Goal: Information Seeking & Learning: Learn about a topic

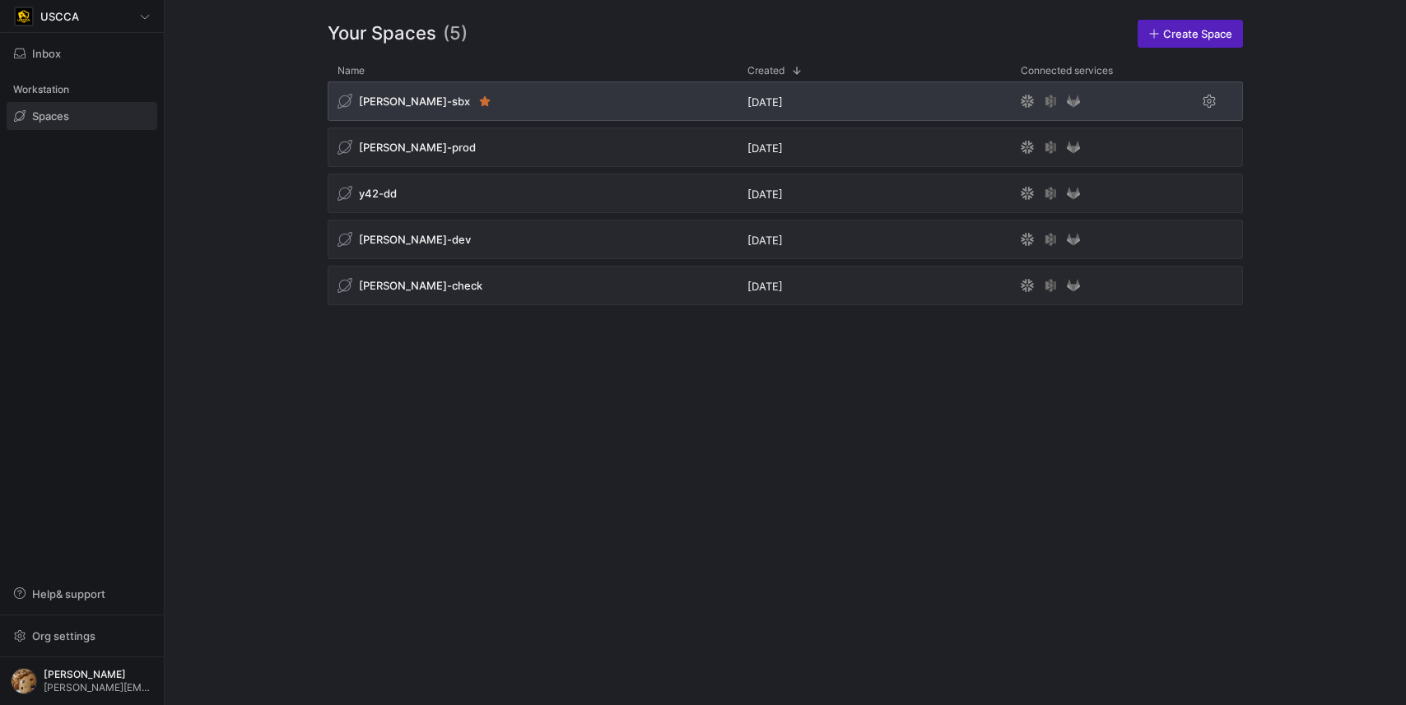
click at [403, 105] on span "[PERSON_NAME]-sbx" at bounding box center [414, 101] width 111 height 13
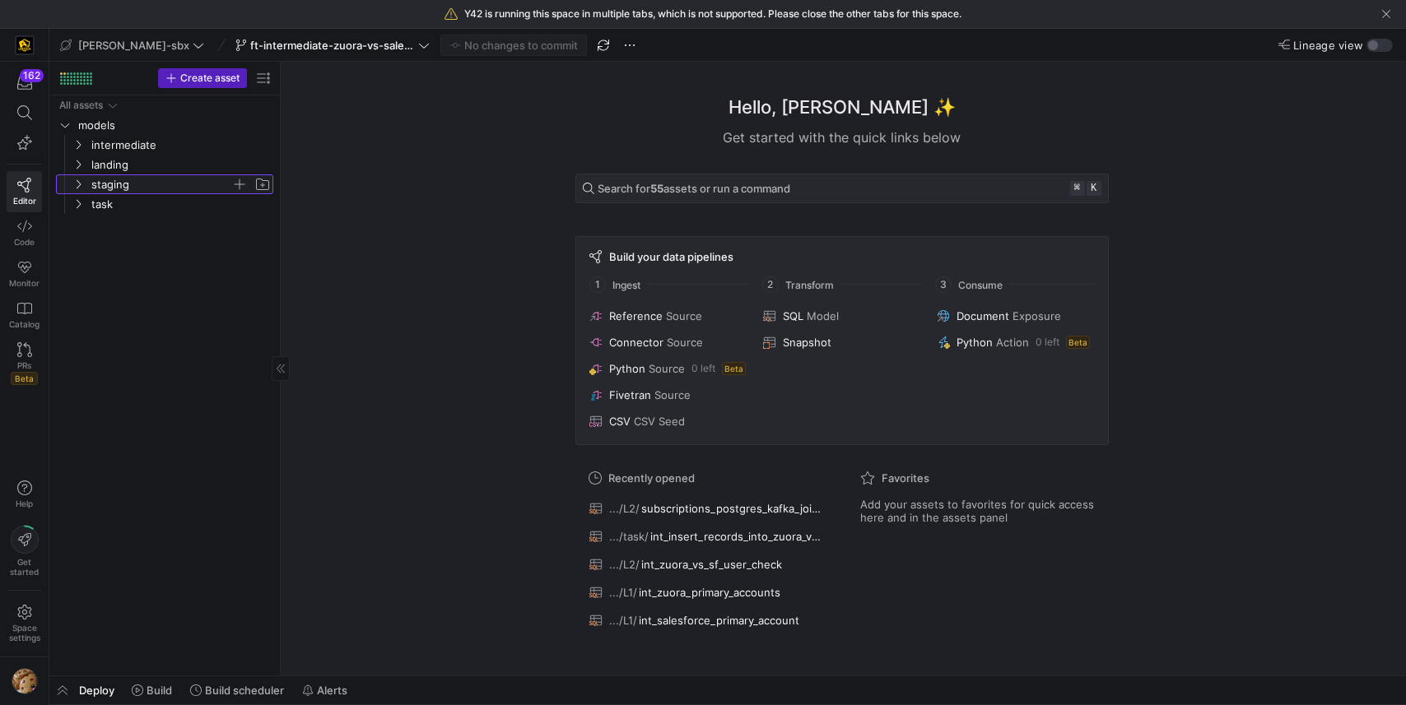
click at [119, 179] on span "staging" at bounding box center [161, 184] width 140 height 19
click at [121, 160] on span "landing" at bounding box center [161, 165] width 140 height 19
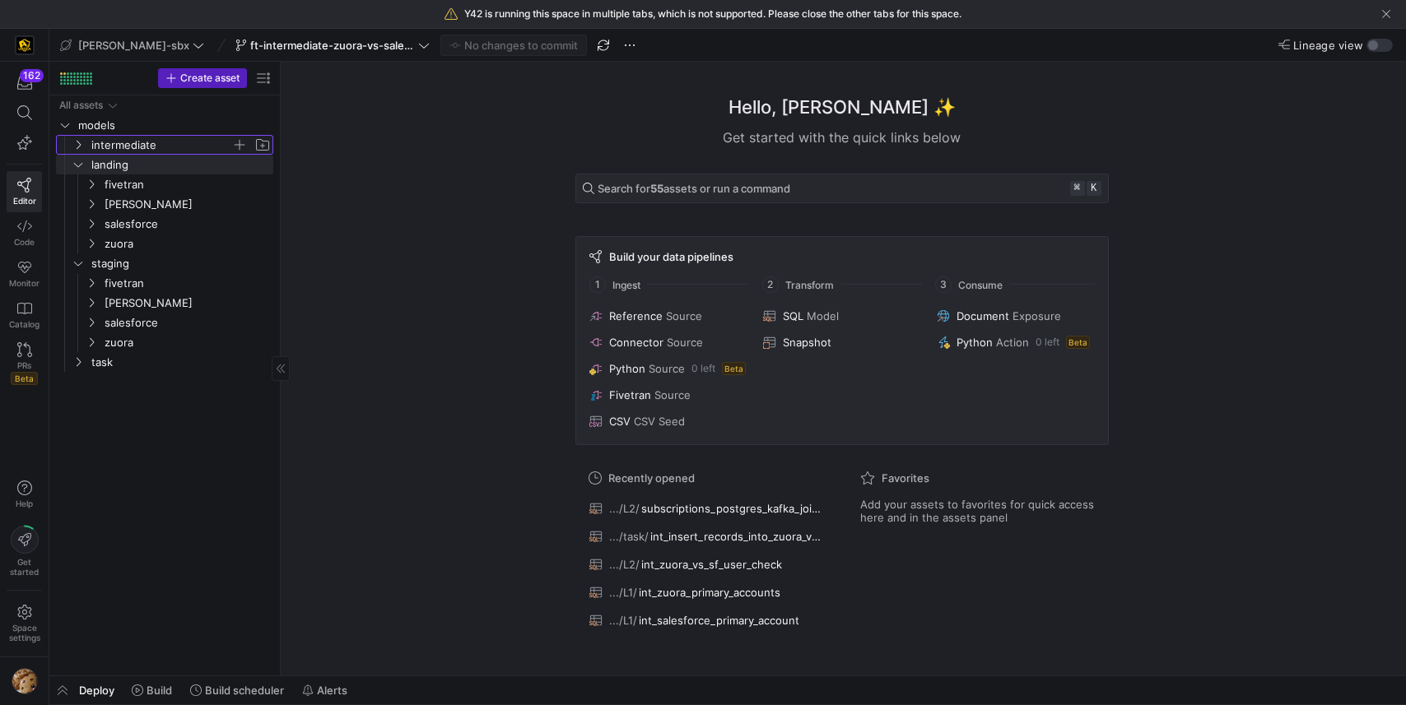
click at [119, 139] on span "intermediate" at bounding box center [161, 145] width 140 height 19
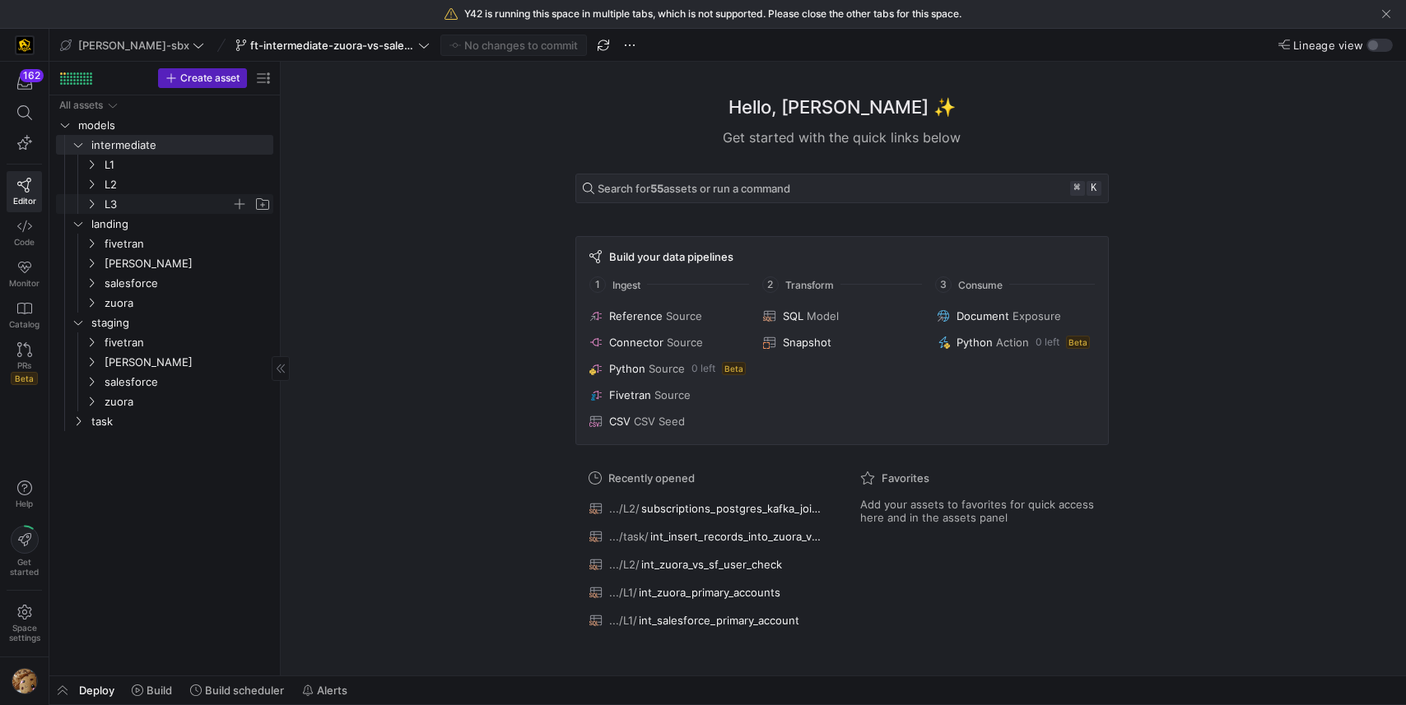
click at [120, 209] on span "L3" at bounding box center [168, 204] width 127 height 19
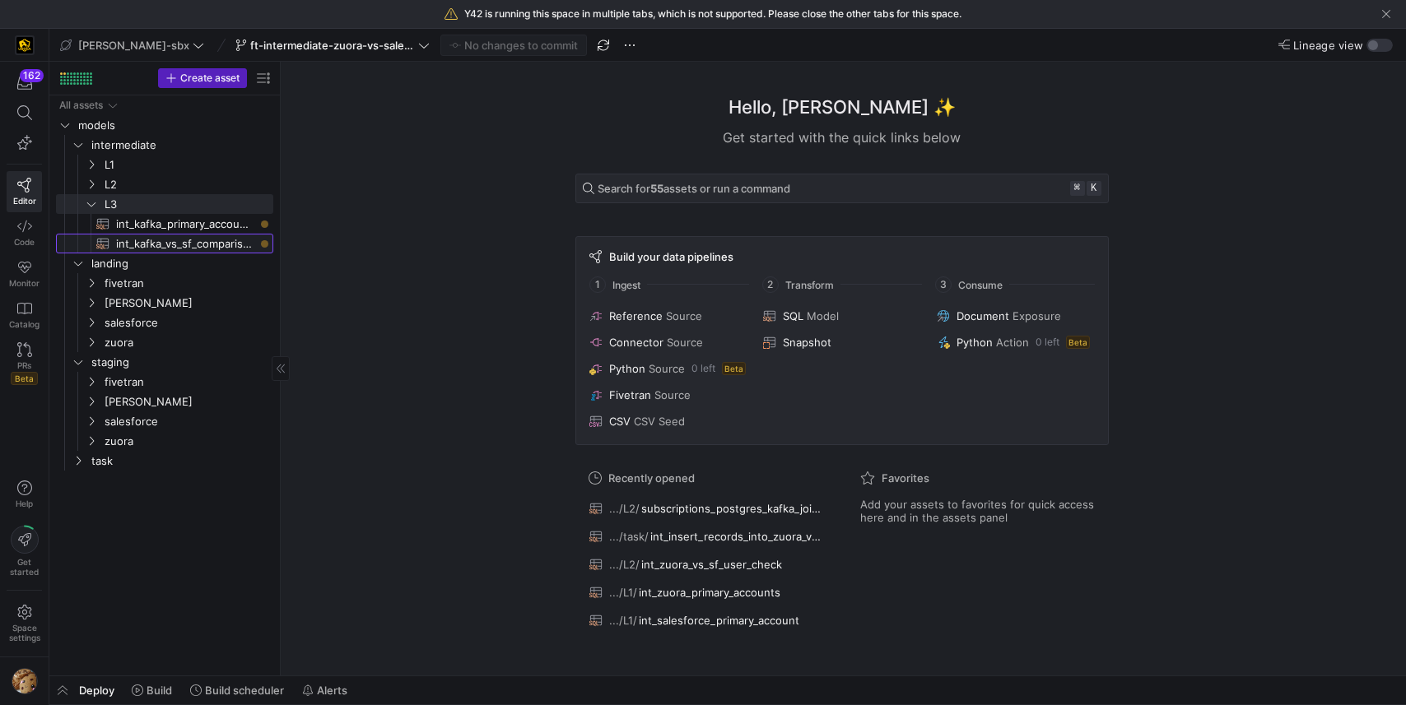
click at [192, 247] on span "int_kafka_vs_sf_comparison​​​​​​​​​​" at bounding box center [185, 244] width 138 height 19
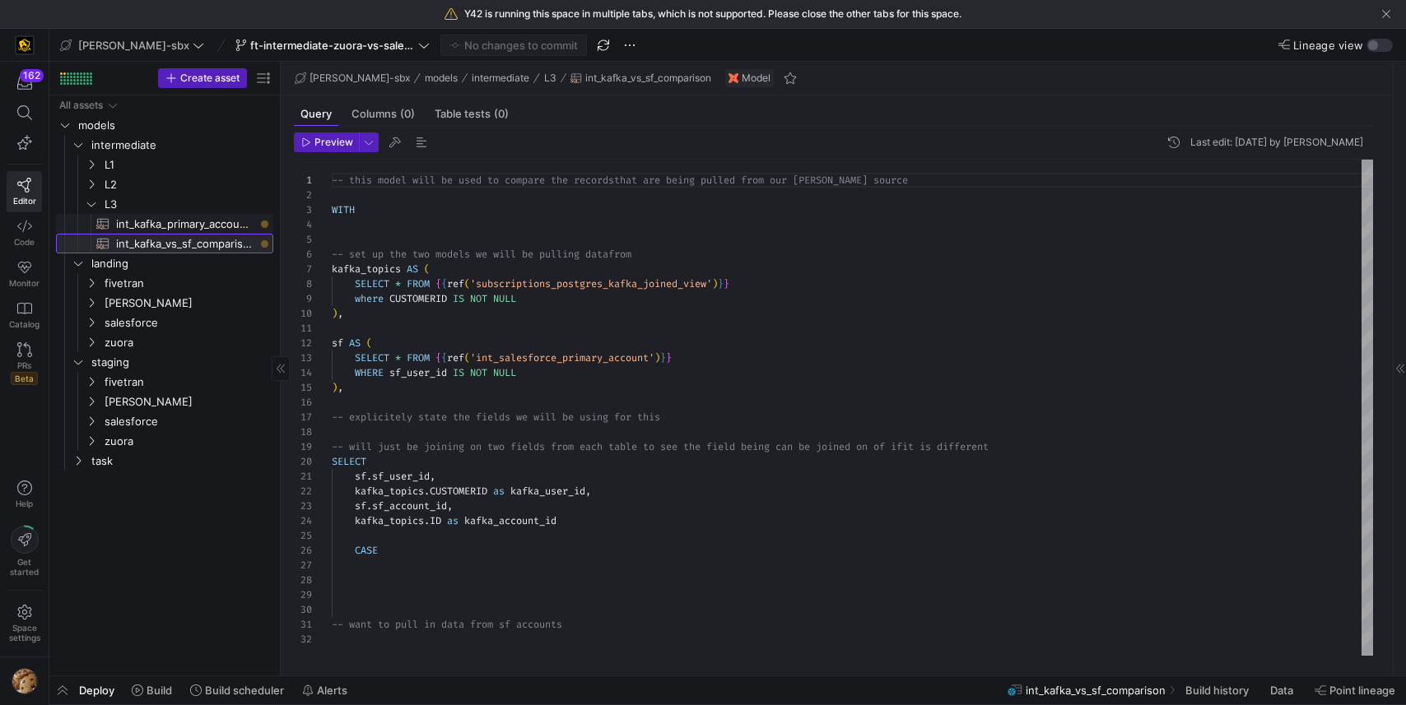
scroll to position [148, 0]
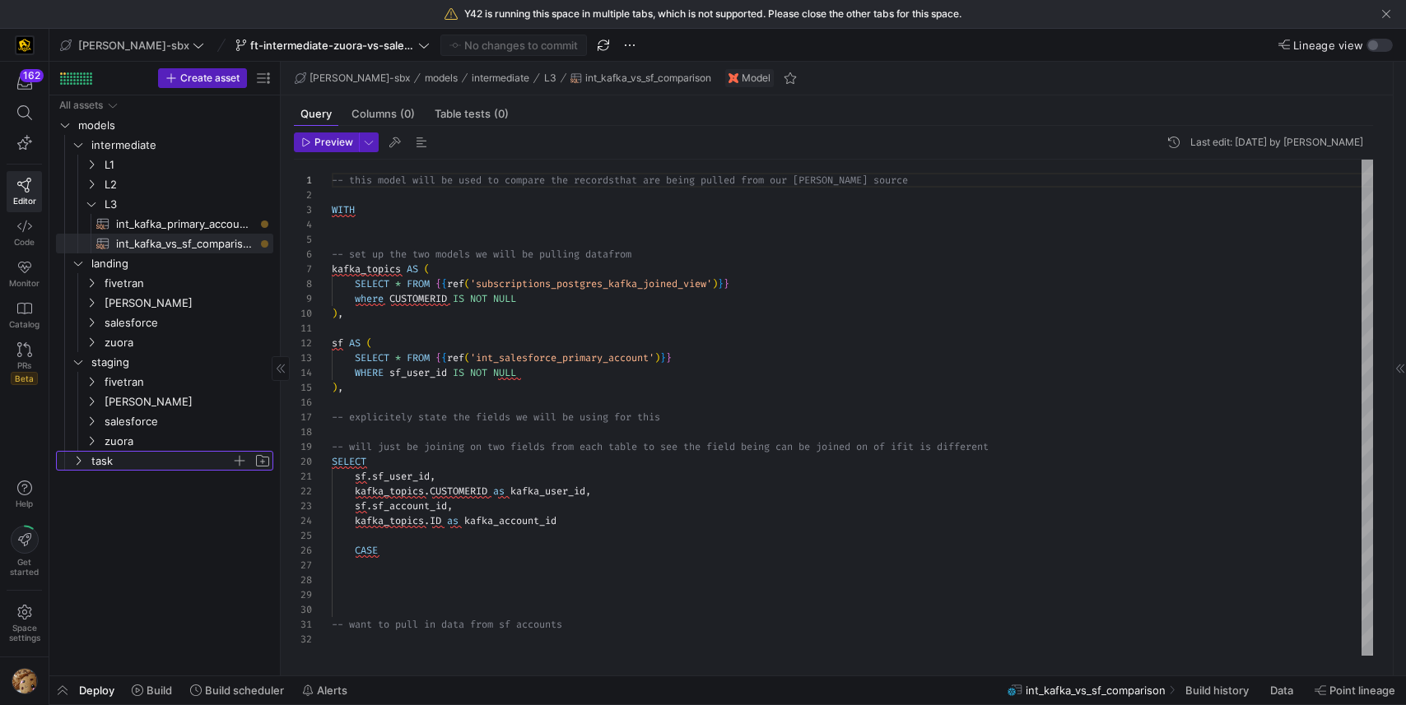
click at [113, 459] on span "task" at bounding box center [161, 461] width 140 height 19
click at [166, 228] on span "int_kafka_primary_accounts​​​​​​​​​​" at bounding box center [185, 224] width 138 height 19
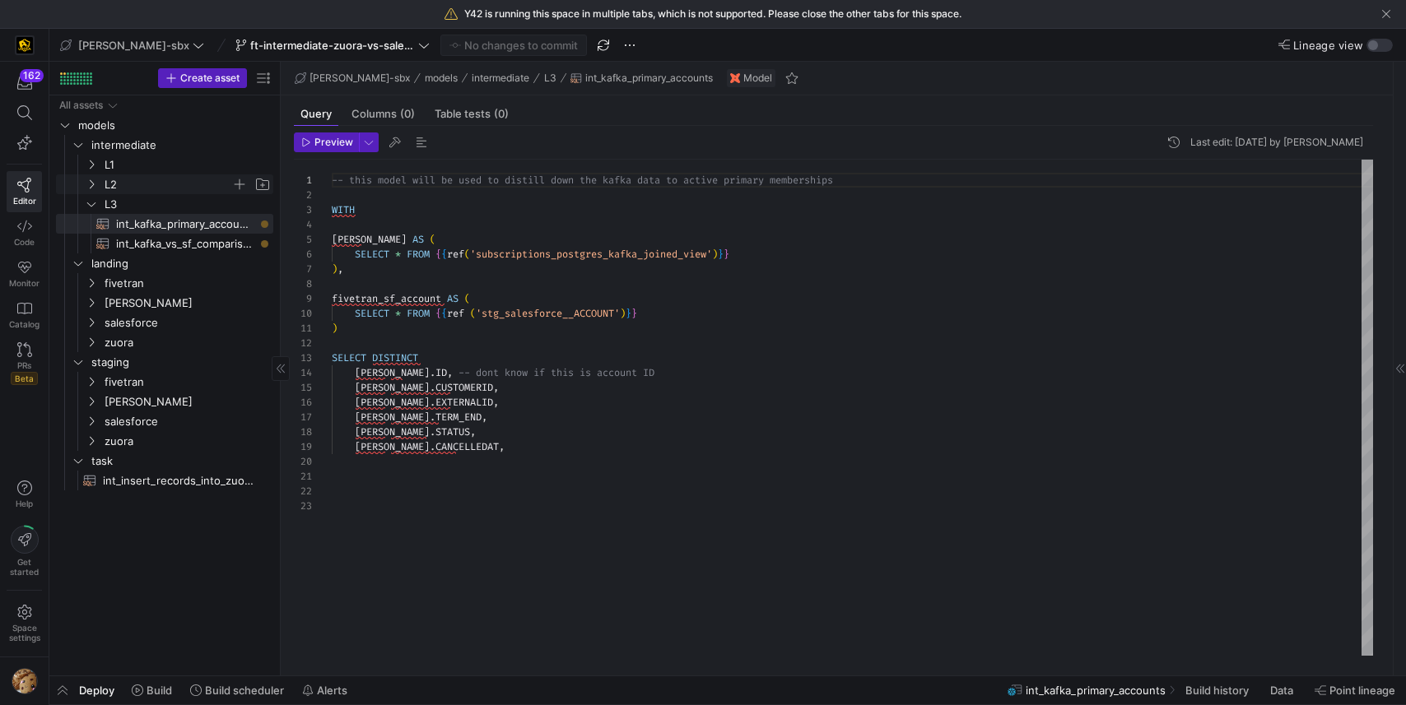
click at [147, 183] on span "L2" at bounding box center [168, 184] width 127 height 19
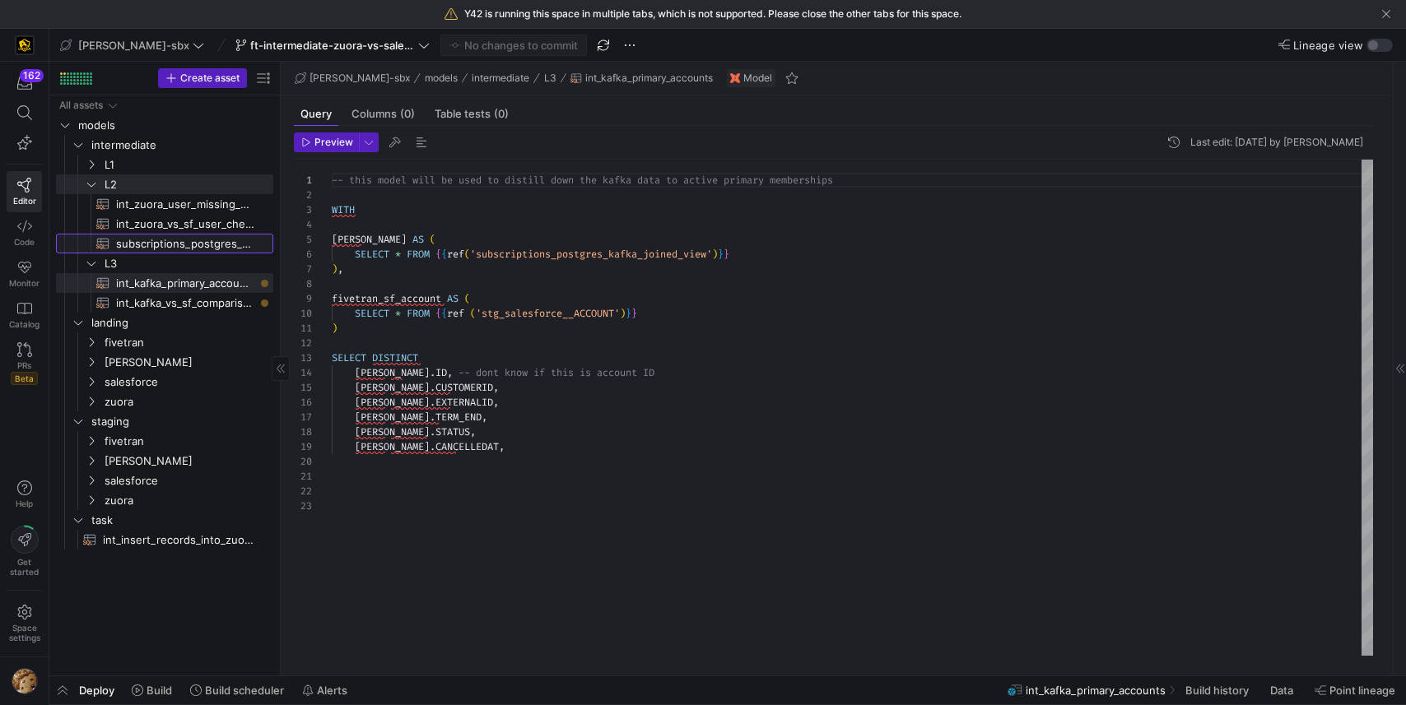
click at [175, 238] on span "subscriptions_postgres_kafka_joined_view​​​​​​​​​​" at bounding box center [185, 244] width 138 height 19
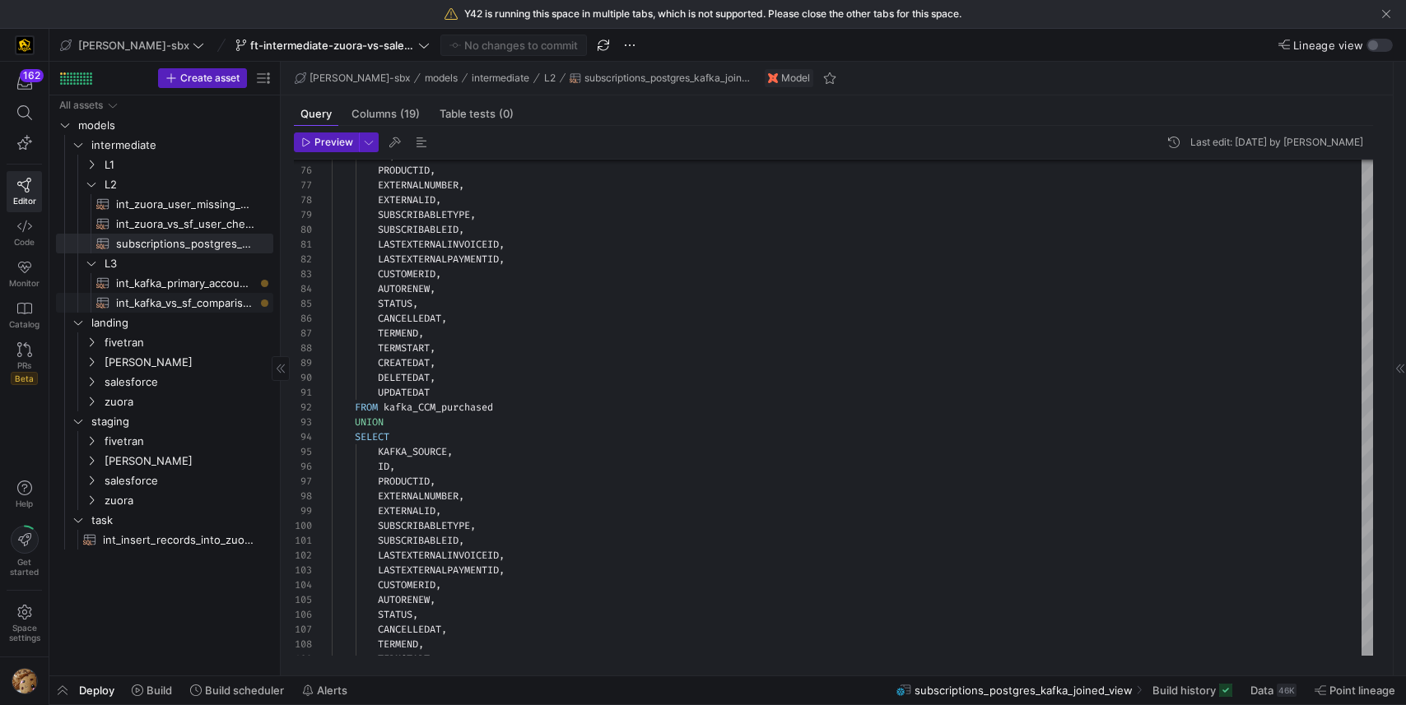
click at [218, 305] on span "int_kafka_vs_sf_comparison​​​​​​​​​​" at bounding box center [185, 303] width 138 height 19
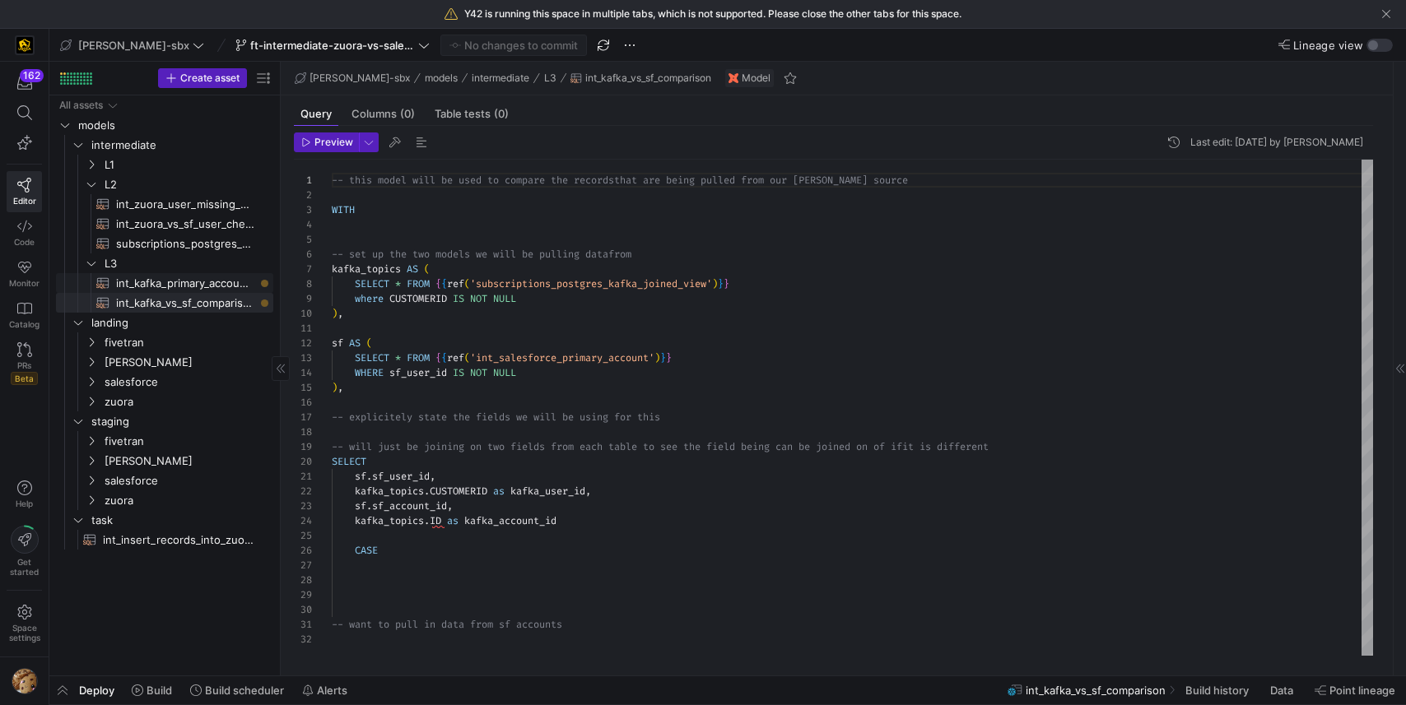
click at [177, 284] on span "int_kafka_primary_accounts​​​​​​​​​​" at bounding box center [185, 283] width 138 height 19
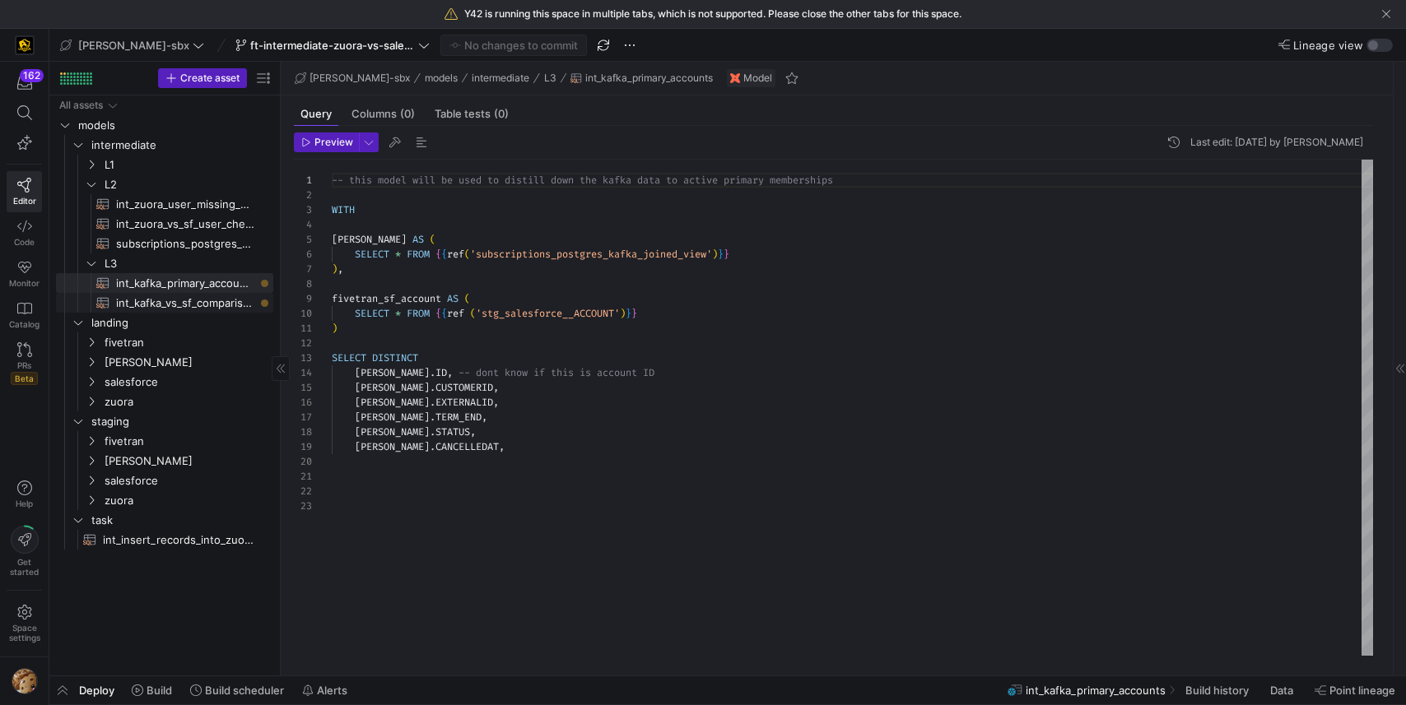
click at [183, 300] on span "int_kafka_vs_sf_comparison​​​​​​​​​​" at bounding box center [185, 303] width 138 height 19
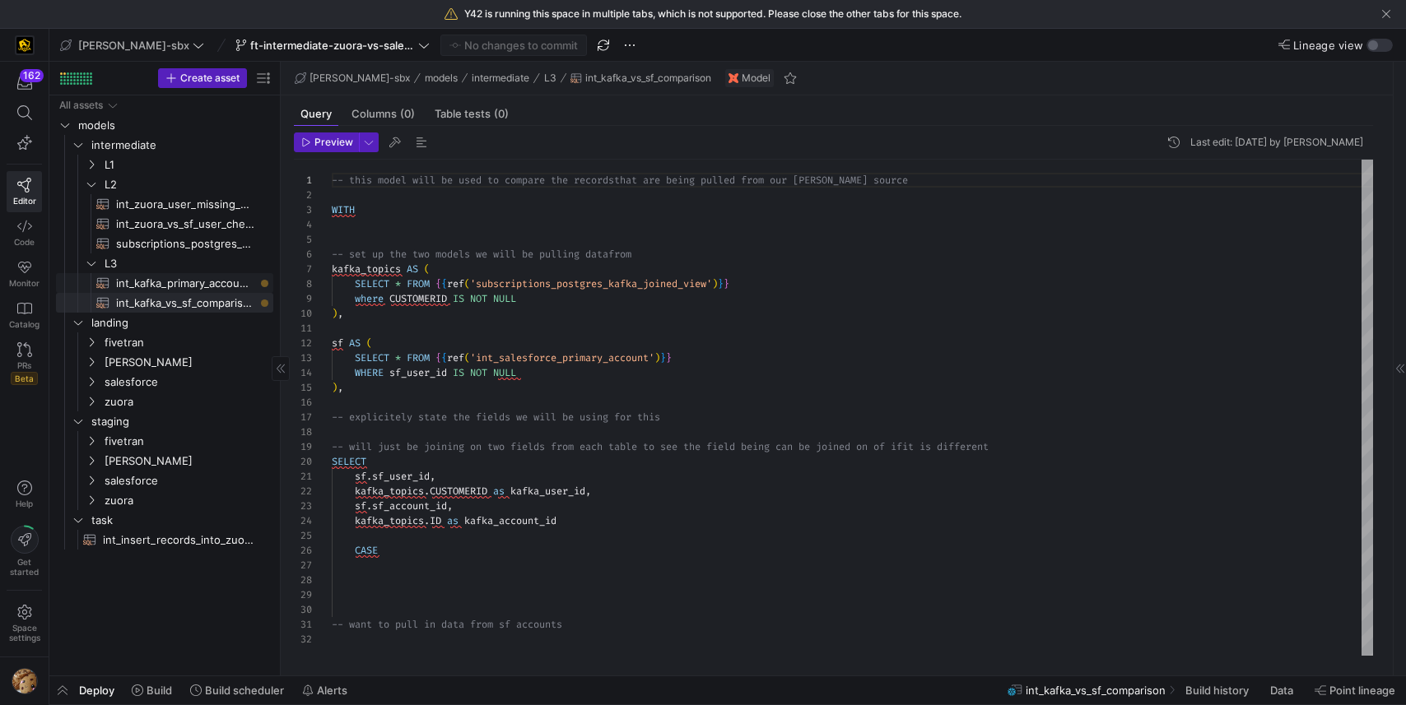
click at [181, 286] on span "int_kafka_primary_accounts​​​​​​​​​​" at bounding box center [185, 283] width 138 height 19
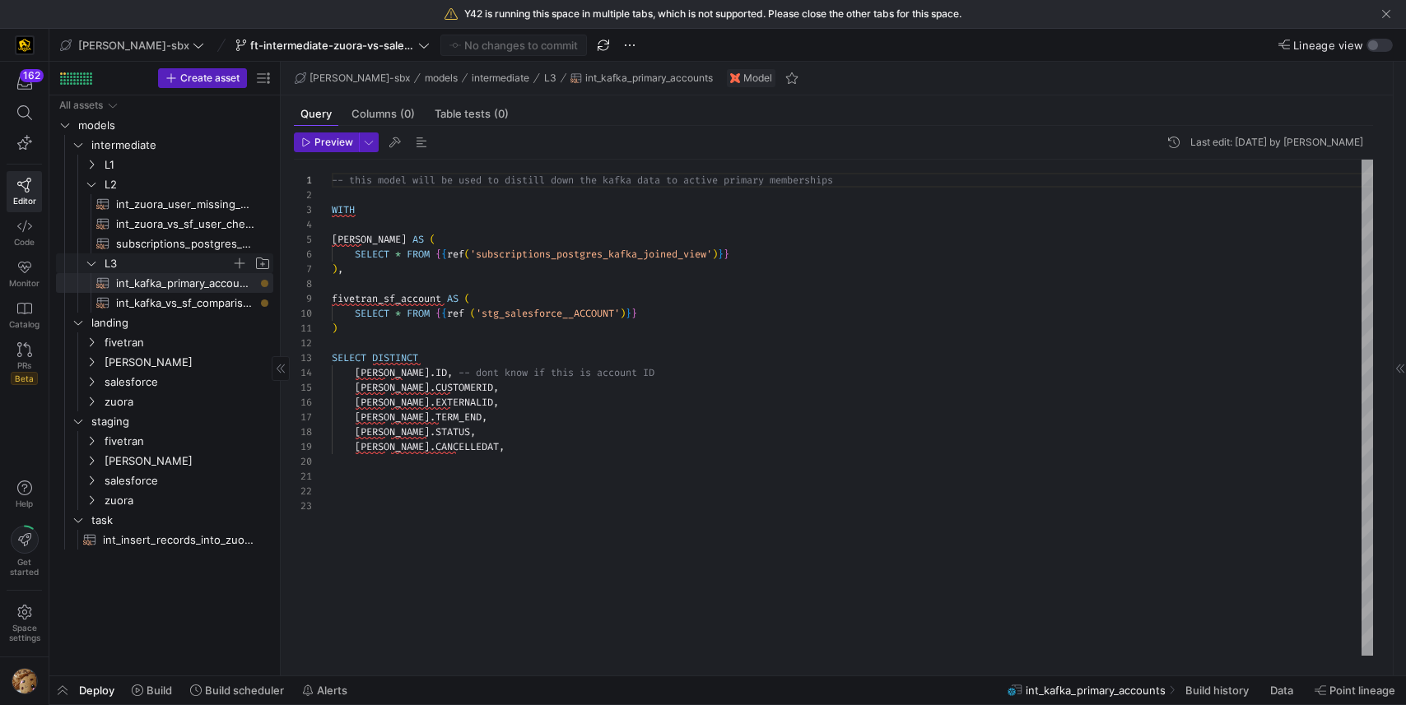
click at [86, 268] on y42-icon "Press SPACE to select this row." at bounding box center [91, 263] width 13 height 13
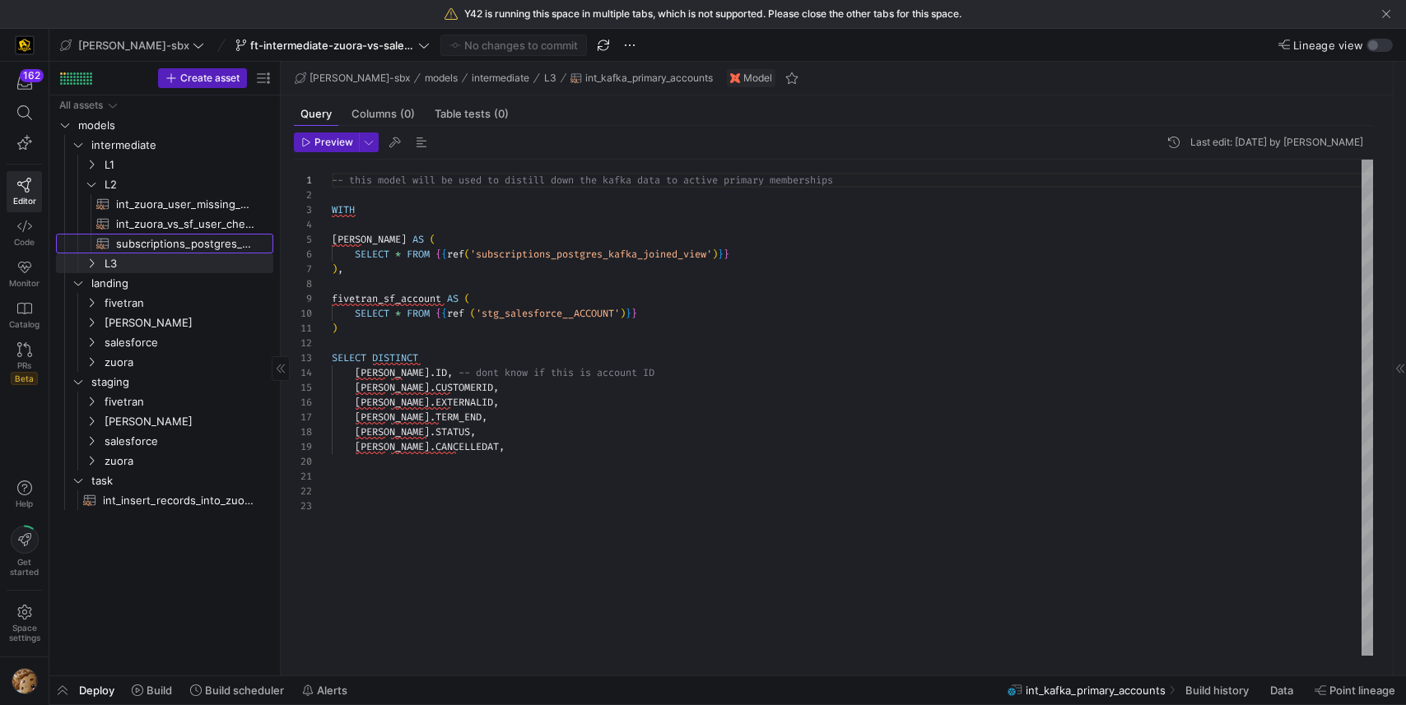
click at [195, 236] on span "subscriptions_postgres_kafka_joined_view​​​​​​​​​​" at bounding box center [185, 244] width 138 height 19
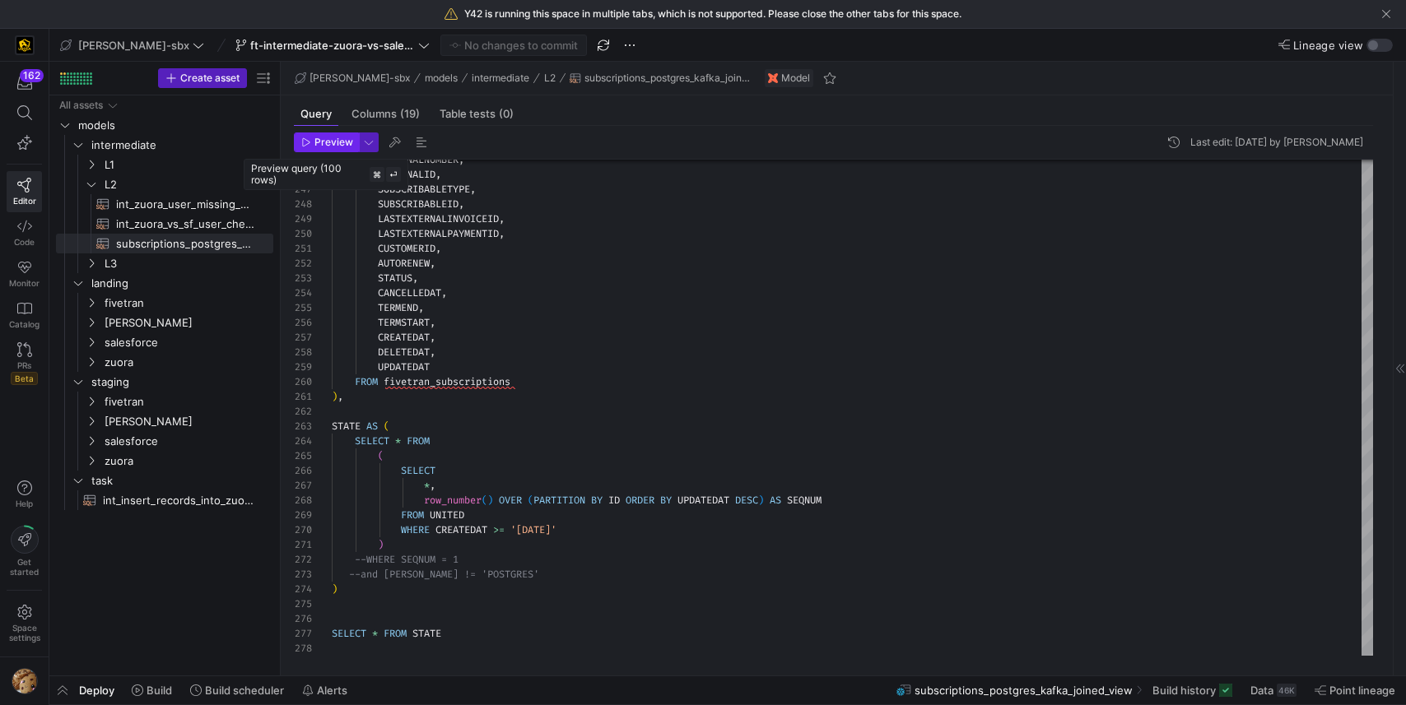
click at [322, 139] on span "Preview" at bounding box center [333, 143] width 39 height 12
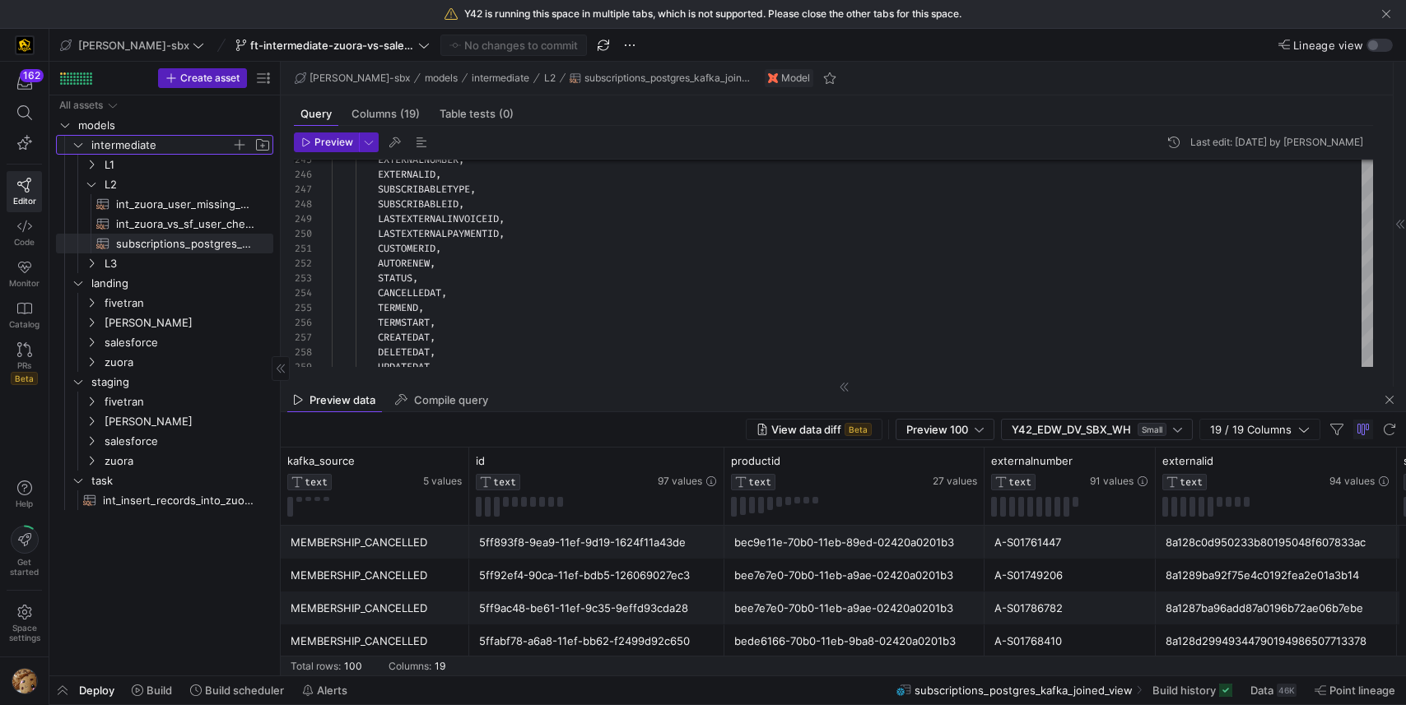
click at [121, 149] on span "intermediate" at bounding box center [161, 145] width 140 height 19
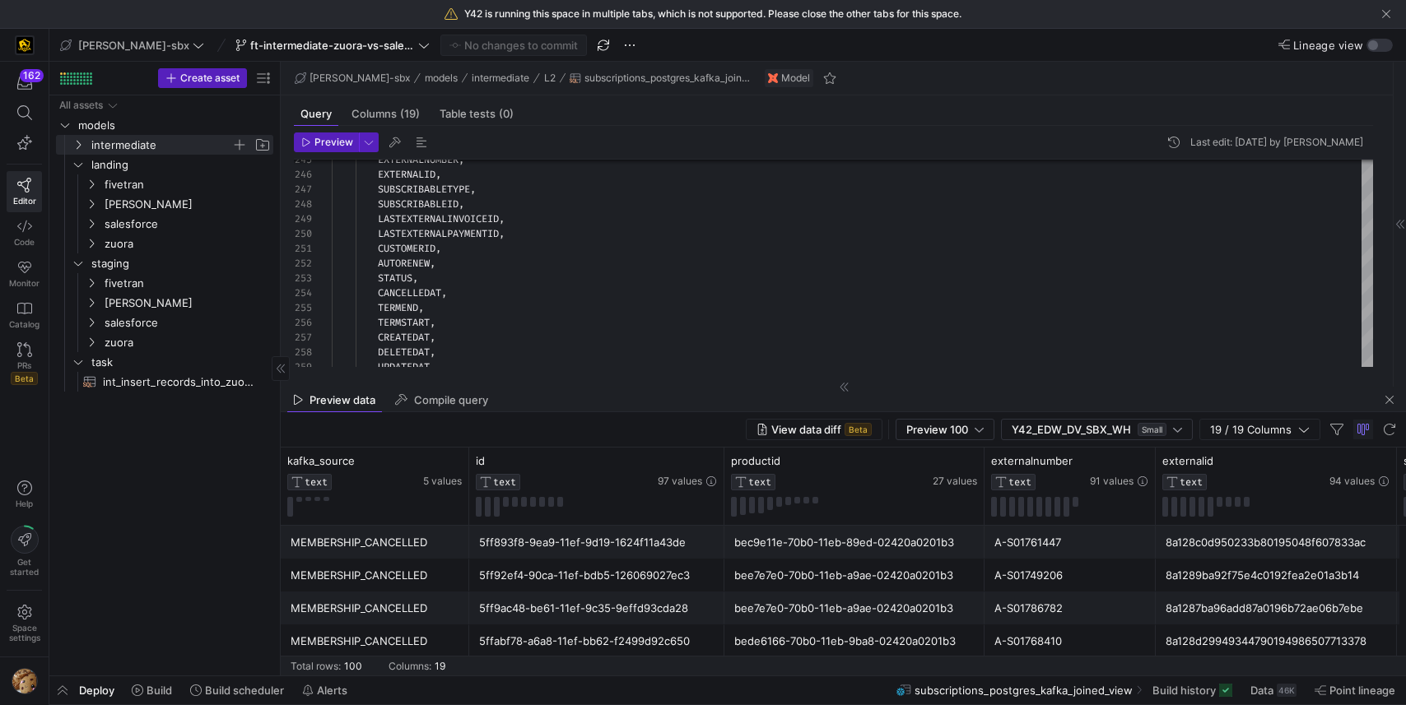
click at [124, 142] on span "intermediate" at bounding box center [161, 145] width 140 height 19
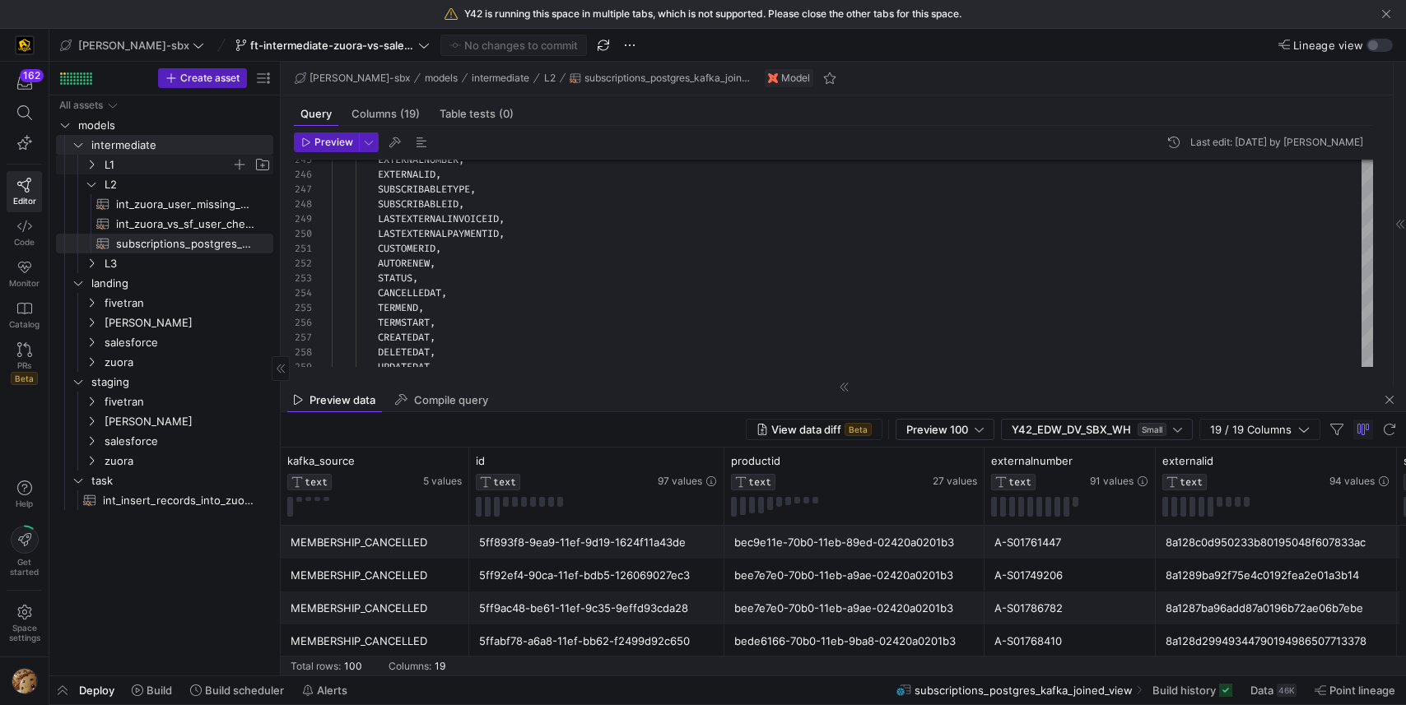
click at [126, 168] on span "L1" at bounding box center [168, 165] width 127 height 19
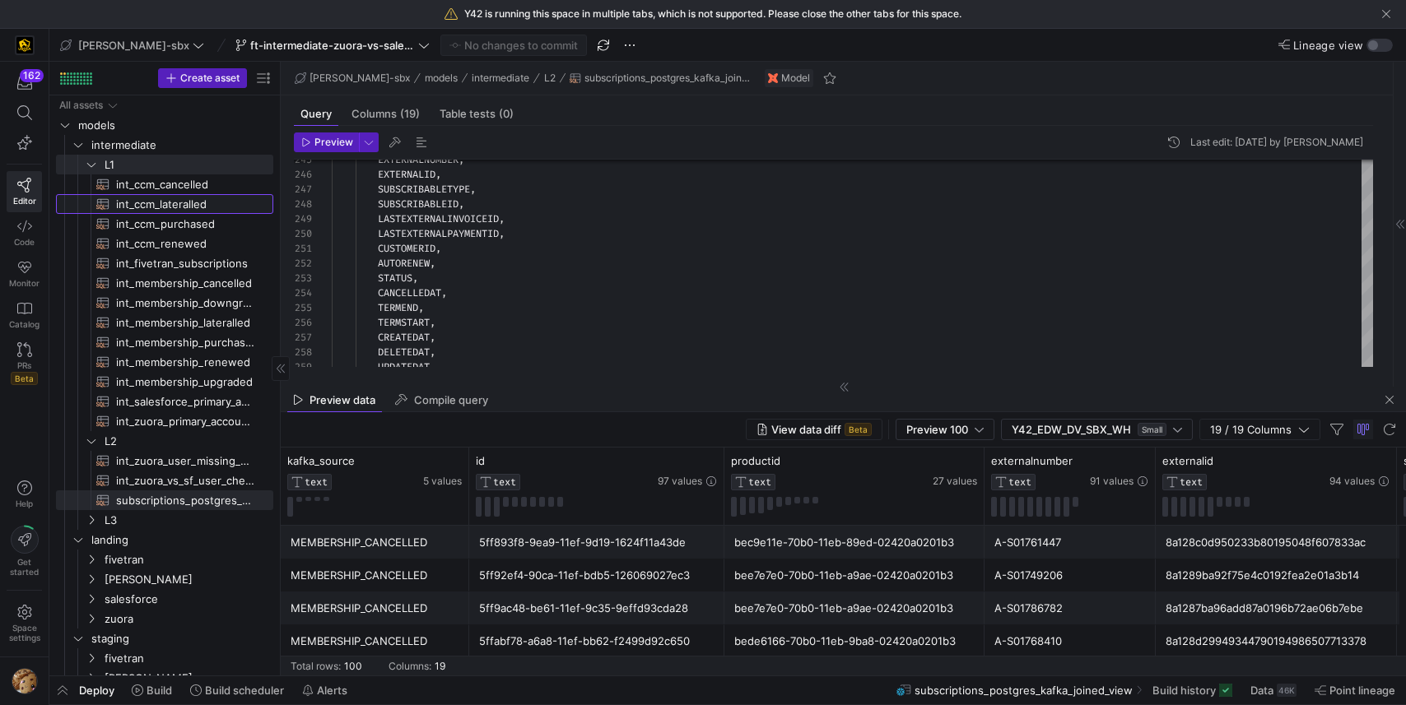
click at [164, 202] on span "int_ccm_lateralled​​​​​​​​​​" at bounding box center [185, 204] width 138 height 19
type textarea "-- File Name: int_ccm_lateralled -- Created by: Grant Jones -- Last Modified: 2…"
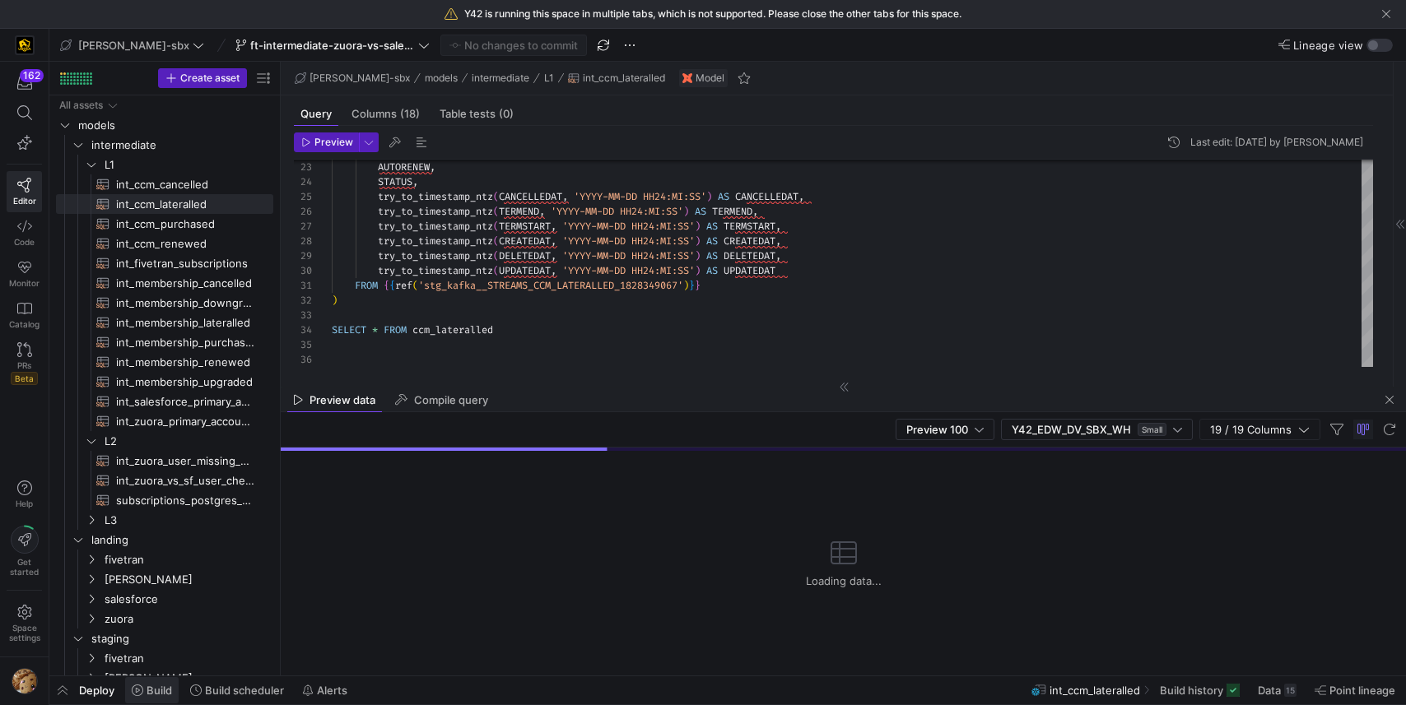
click at [147, 684] on span "Build" at bounding box center [160, 690] width 26 height 13
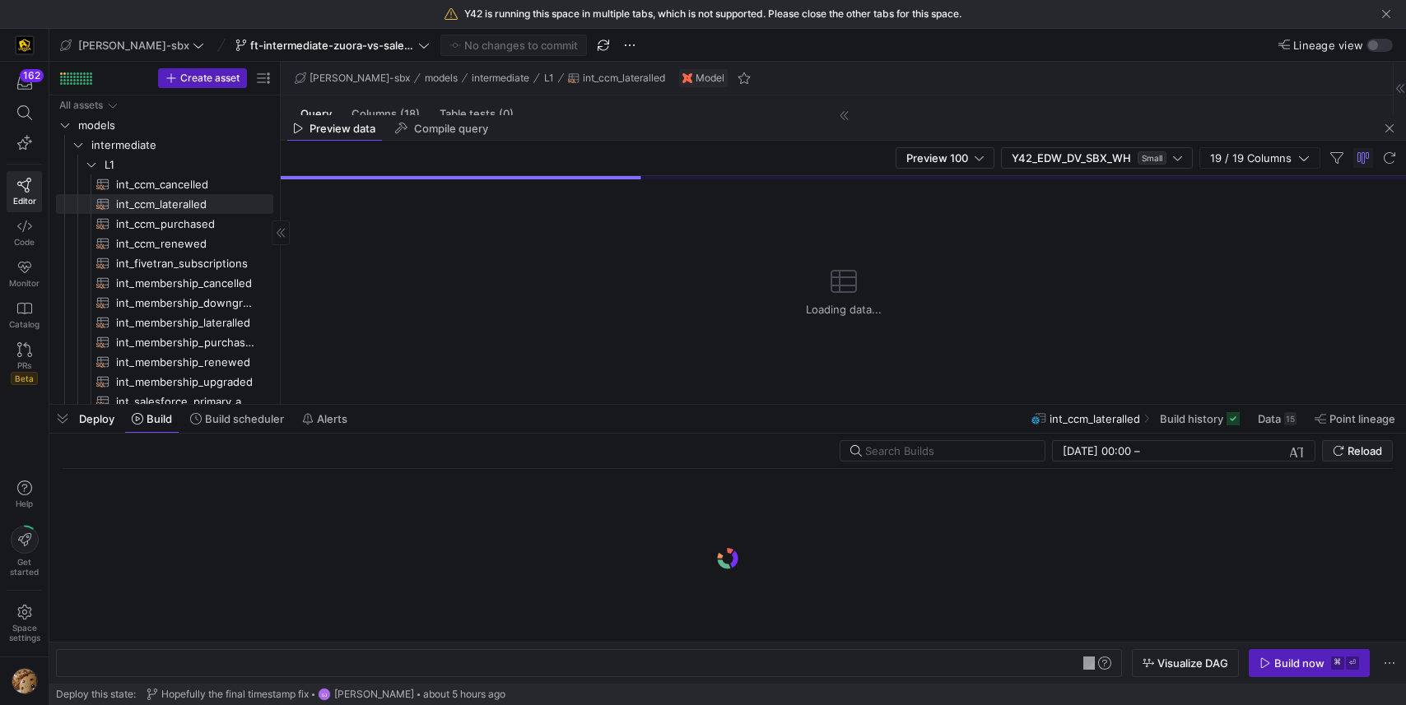
scroll to position [0, 165]
click at [144, 198] on span "int_ccm_lateralled​​​​​​​​​​" at bounding box center [185, 204] width 138 height 19
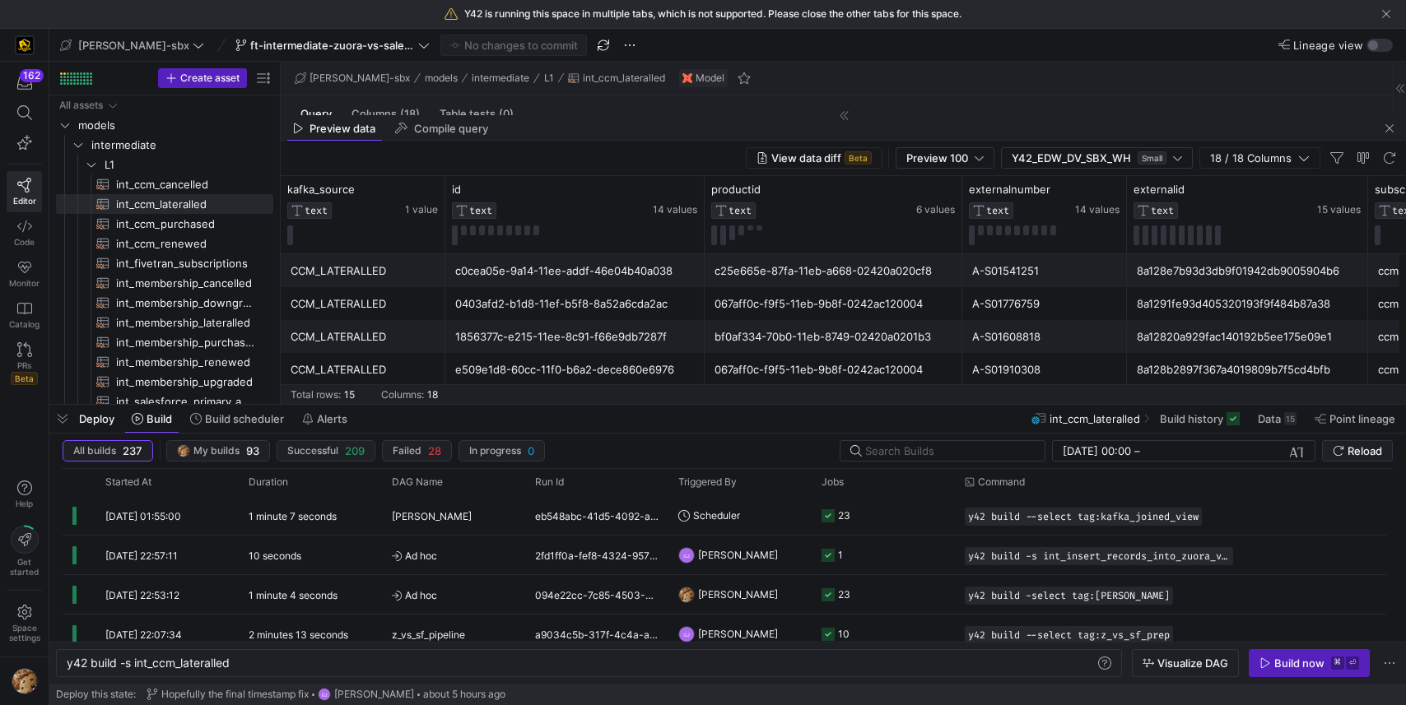
click at [749, 95] on mat-tab-group "Query Columns (18) Table tests (0) Preview Last edit: Wednesday 13 August 2025 …" at bounding box center [833, 105] width 1105 height 20
click at [847, 113] on icon at bounding box center [844, 116] width 10 height 10
click at [843, 115] on icon at bounding box center [844, 115] width 8 height 8
click at [1197, 425] on span "Build history" at bounding box center [1191, 418] width 63 height 13
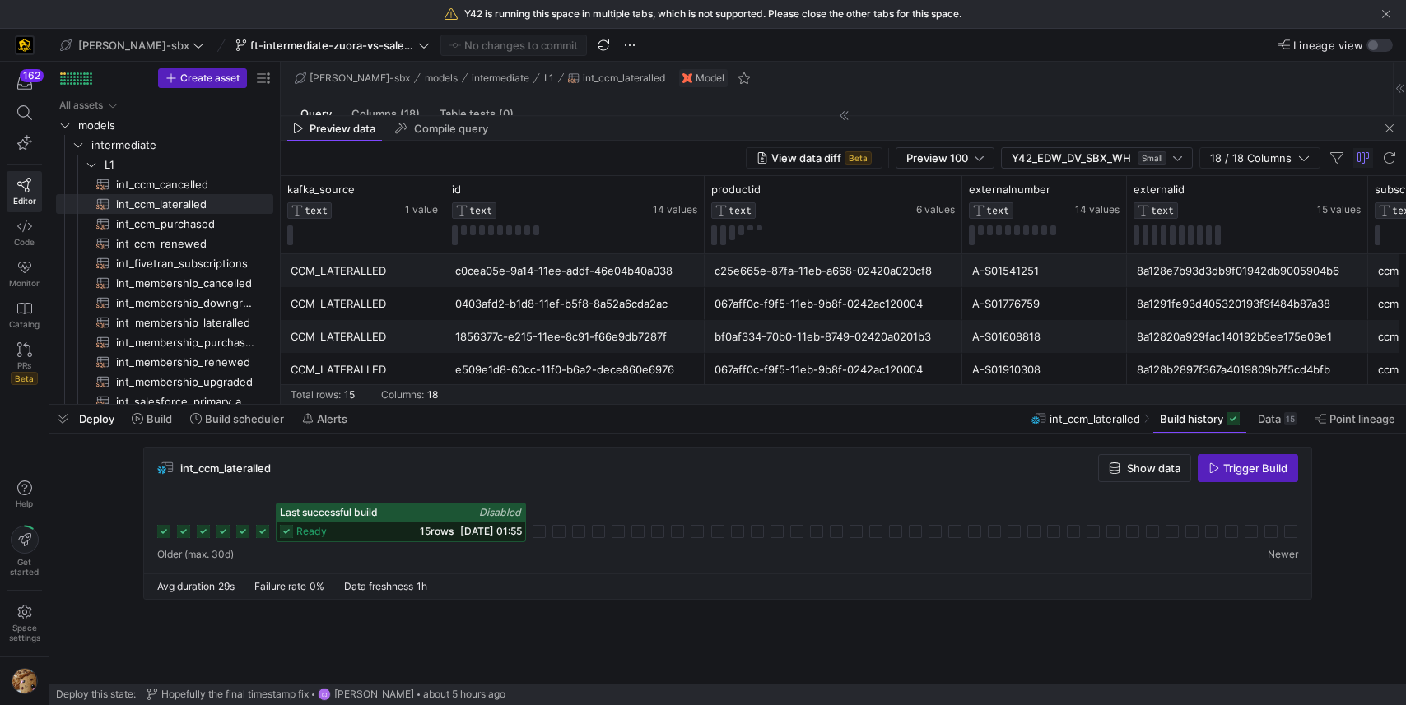
click at [284, 535] on icon at bounding box center [286, 531] width 13 height 13
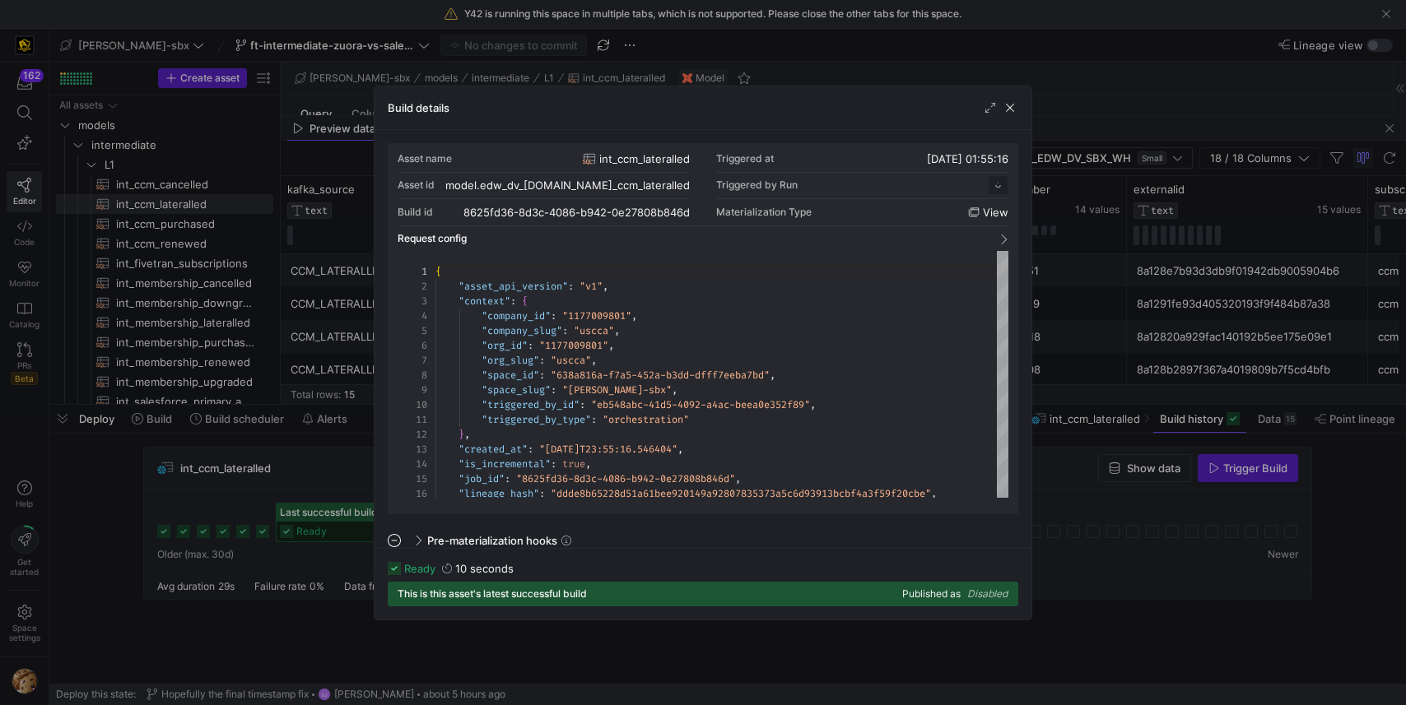
scroll to position [148, 0]
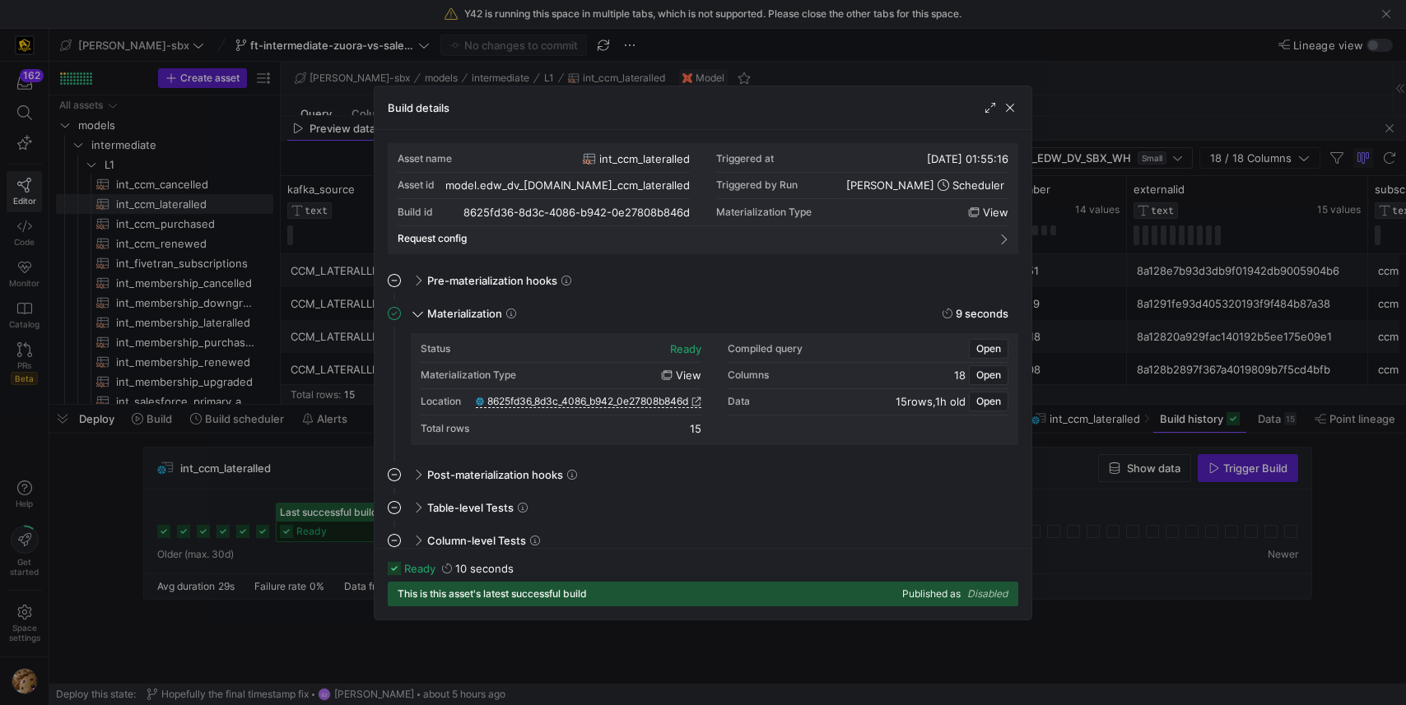
click at [240, 335] on div at bounding box center [703, 352] width 1406 height 705
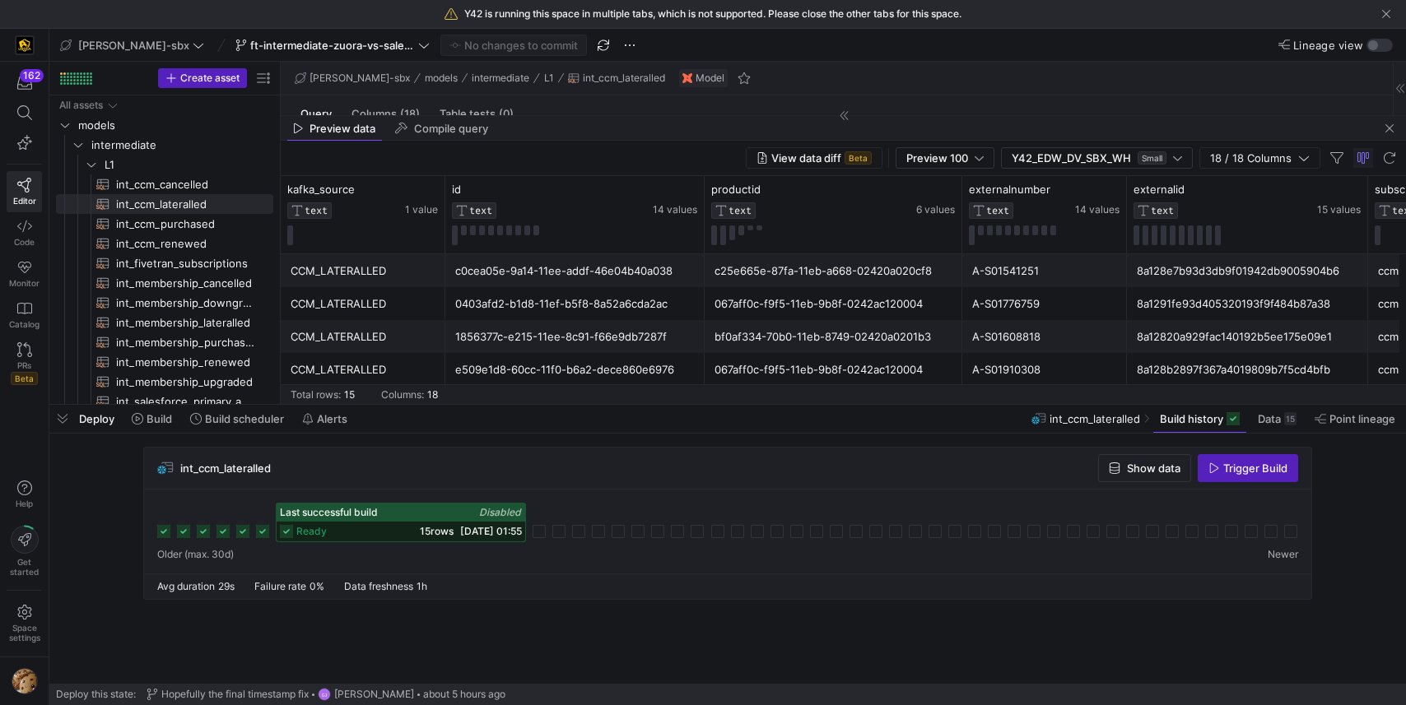
click at [806, 96] on mat-tab-group "Query Columns (18) Table tests (0) Preview Last edit: Wednesday 13 August 2025 …" at bounding box center [833, 105] width 1105 height 20
click at [769, 60] on y42-top-nav "edw-dv-sbx ft-intermediate-zuora-vs-salesforce-08052025 No changes to commit Li…" at bounding box center [727, 45] width 1357 height 33
drag, startPoint x: 176, startPoint y: 467, endPoint x: 143, endPoint y: 457, distance: 34.4
click at [175, 467] on div "int_ccm_lateralled" at bounding box center [214, 468] width 114 height 16
click at [65, 418] on span "button" at bounding box center [62, 419] width 26 height 28
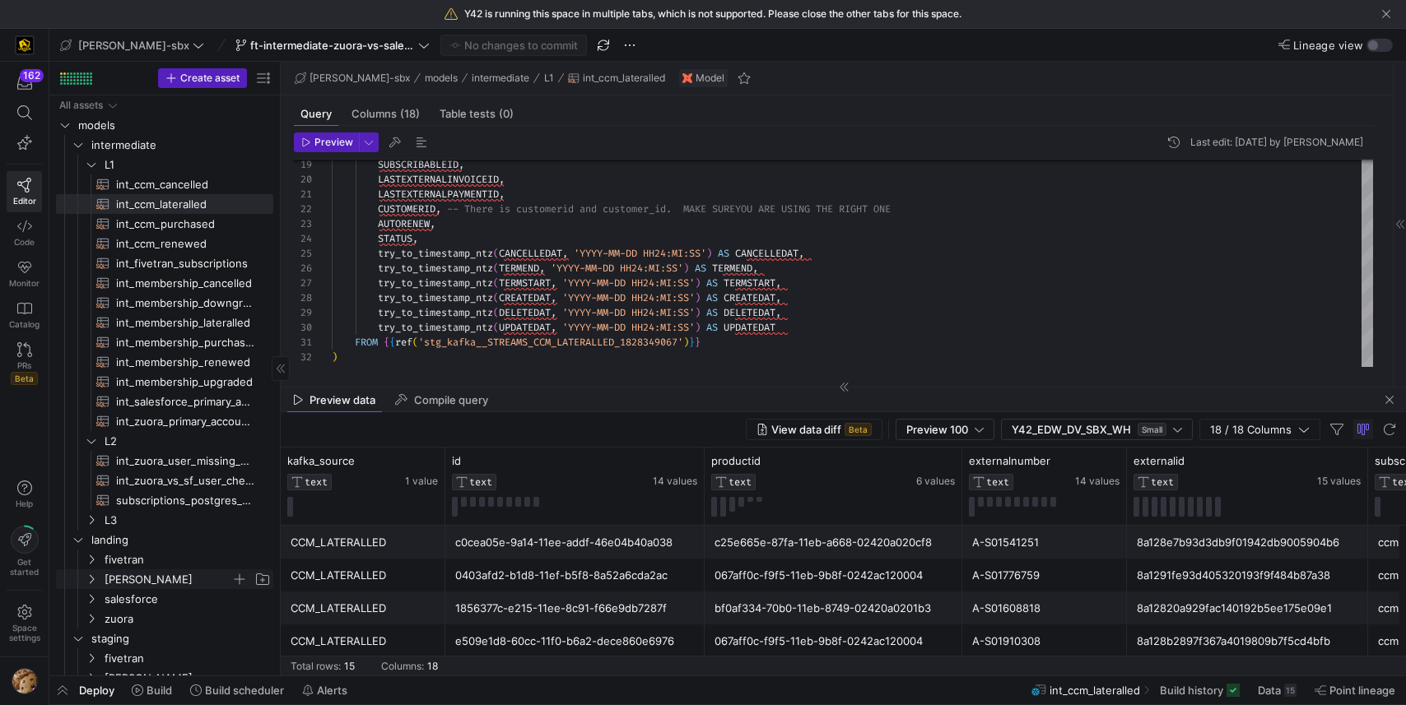
click at [152, 582] on span "[PERSON_NAME]" at bounding box center [168, 579] width 127 height 19
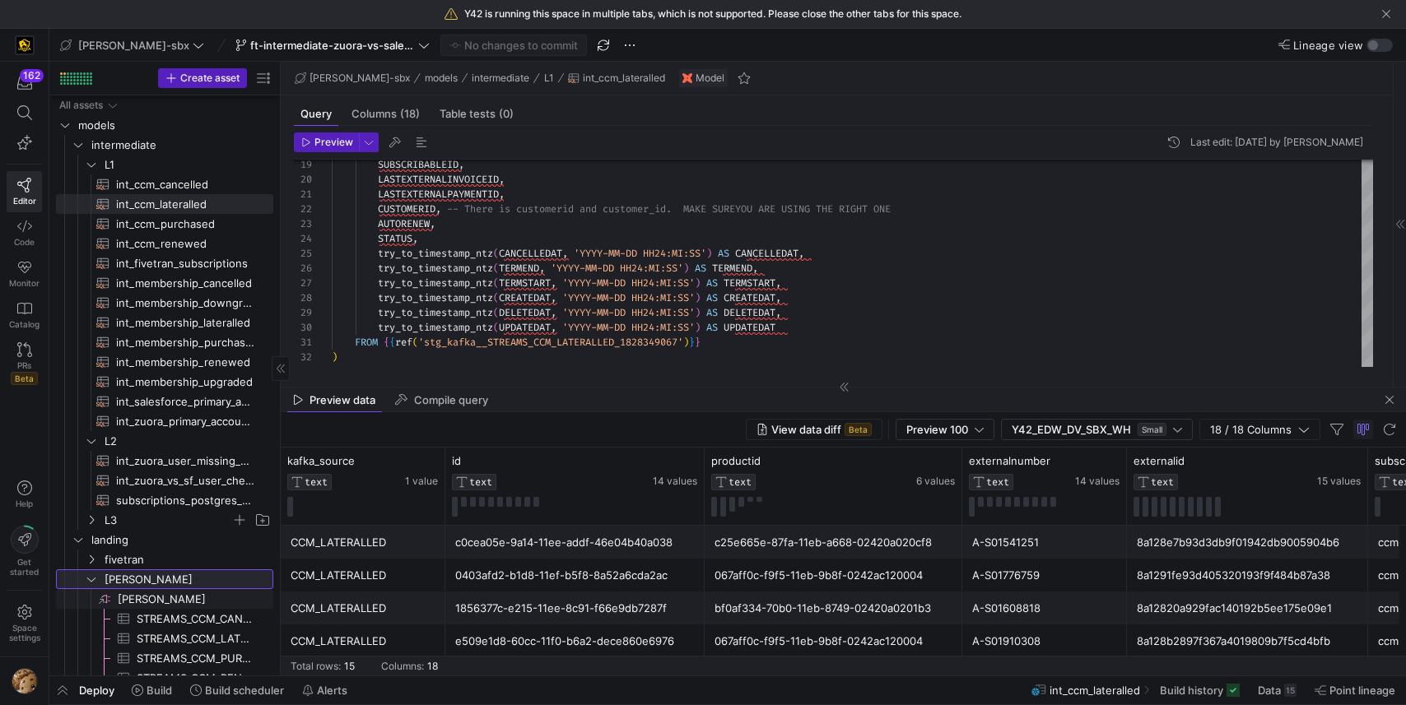
scroll to position [303, 0]
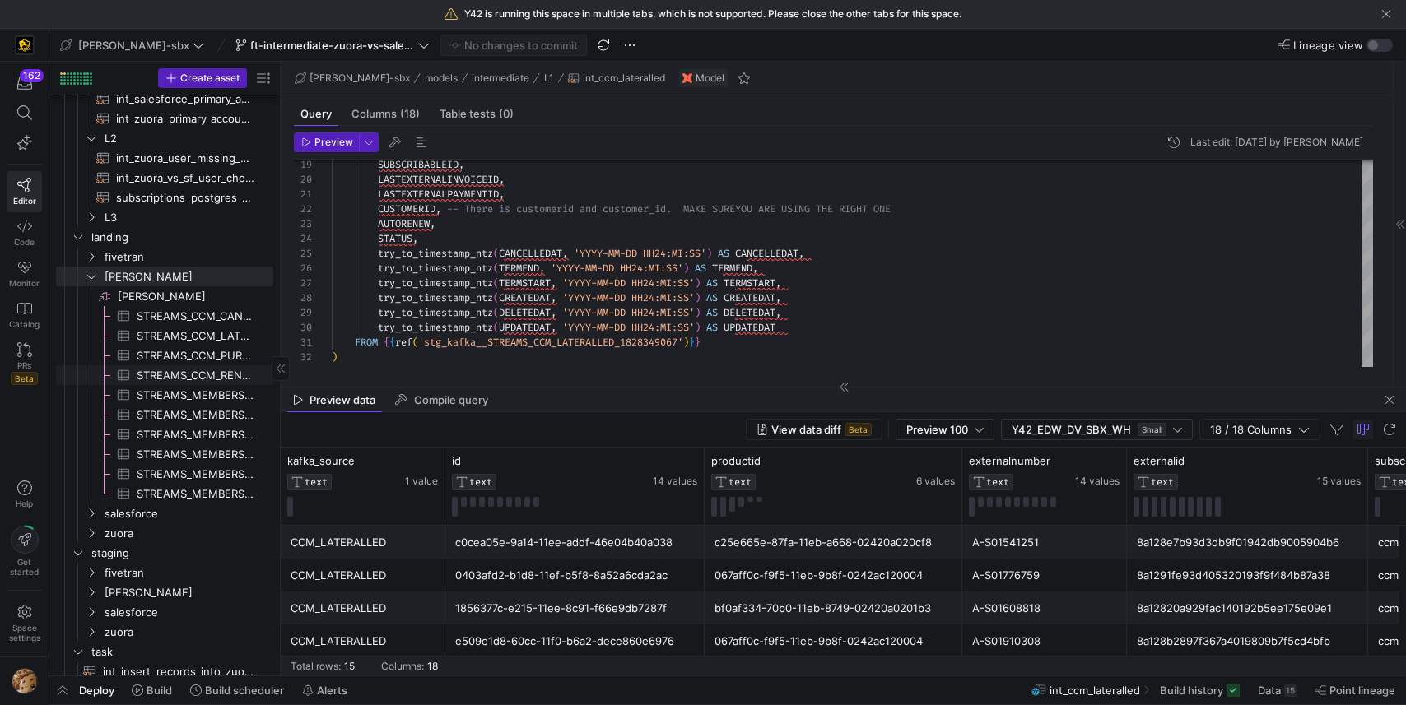
click at [166, 374] on span "STREAMS_CCM_RENEWED_428792587​​​​​​​​​" at bounding box center [196, 375] width 118 height 19
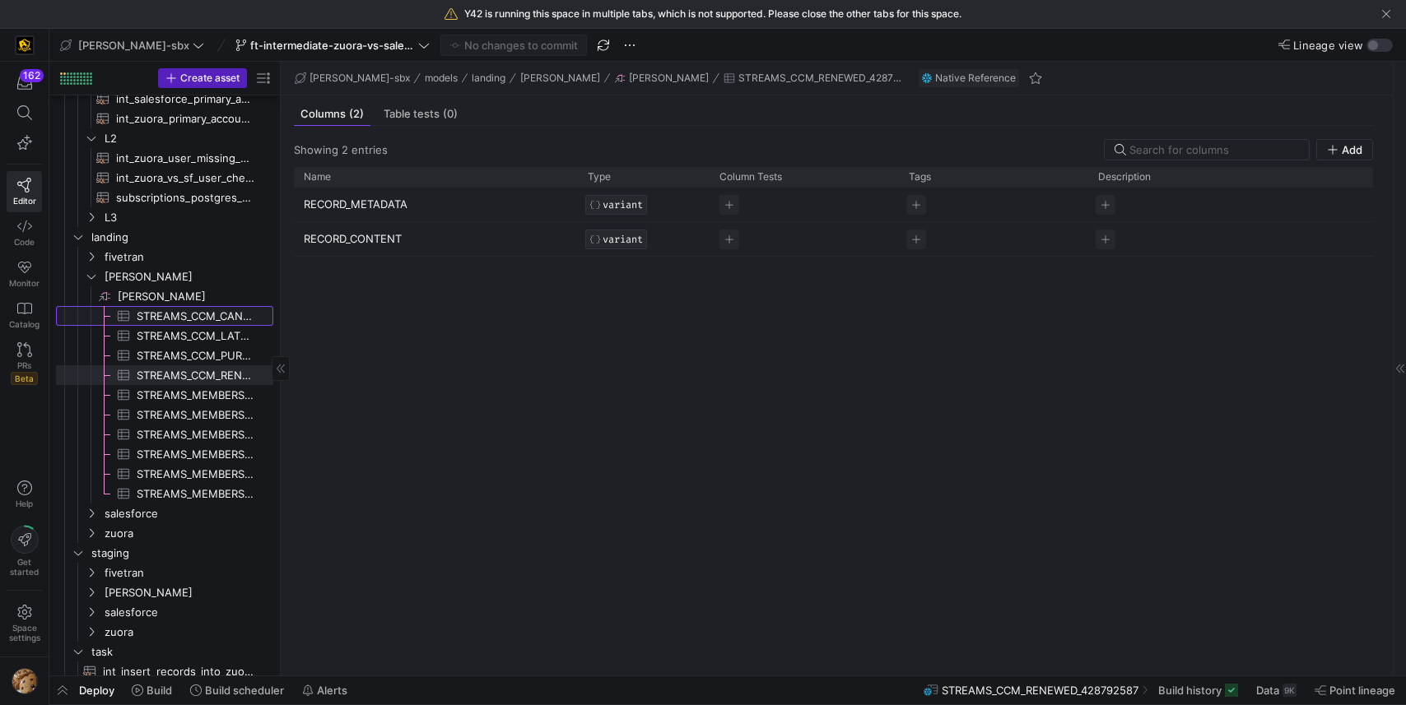
click at [158, 313] on span "STREAMS_CCM_CANCELLED_1655107408​​​​​​​​​" at bounding box center [196, 316] width 118 height 19
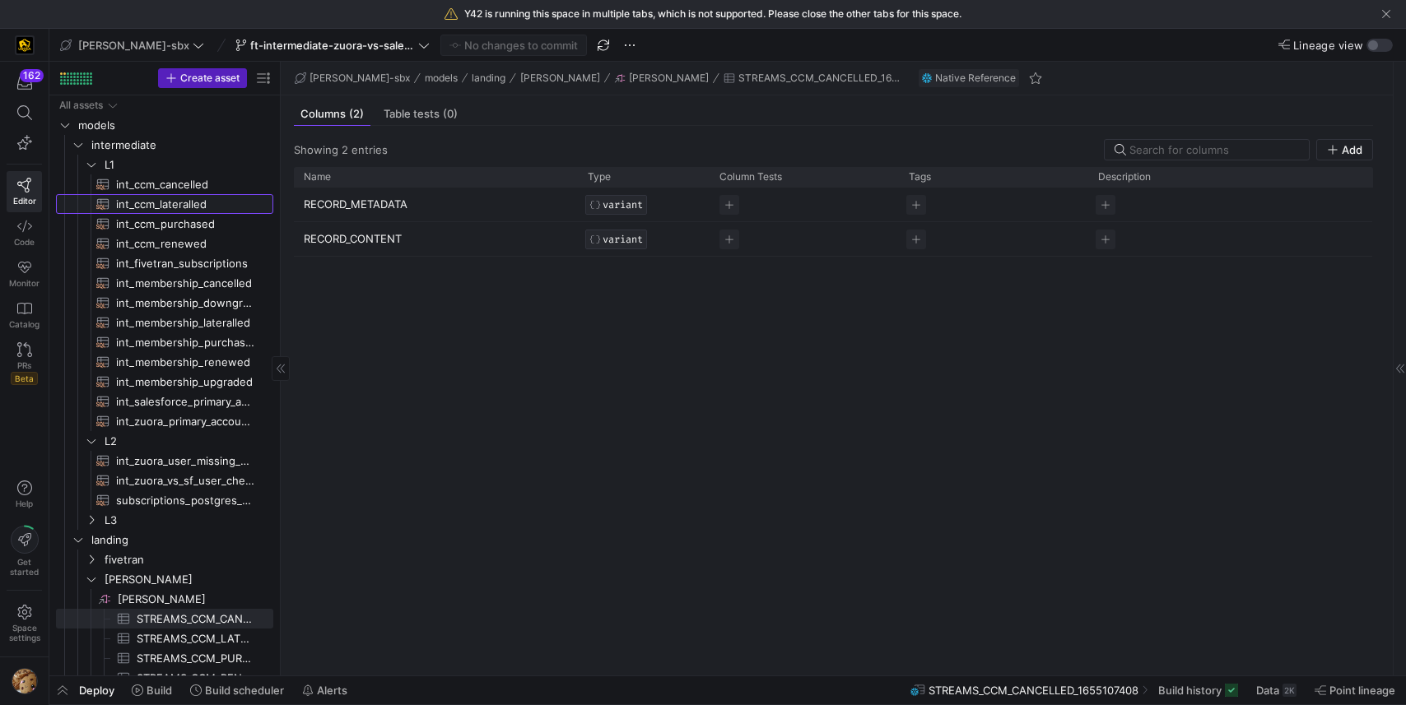
click at [143, 209] on span "int_ccm_lateralled​​​​​​​​​​" at bounding box center [185, 204] width 138 height 19
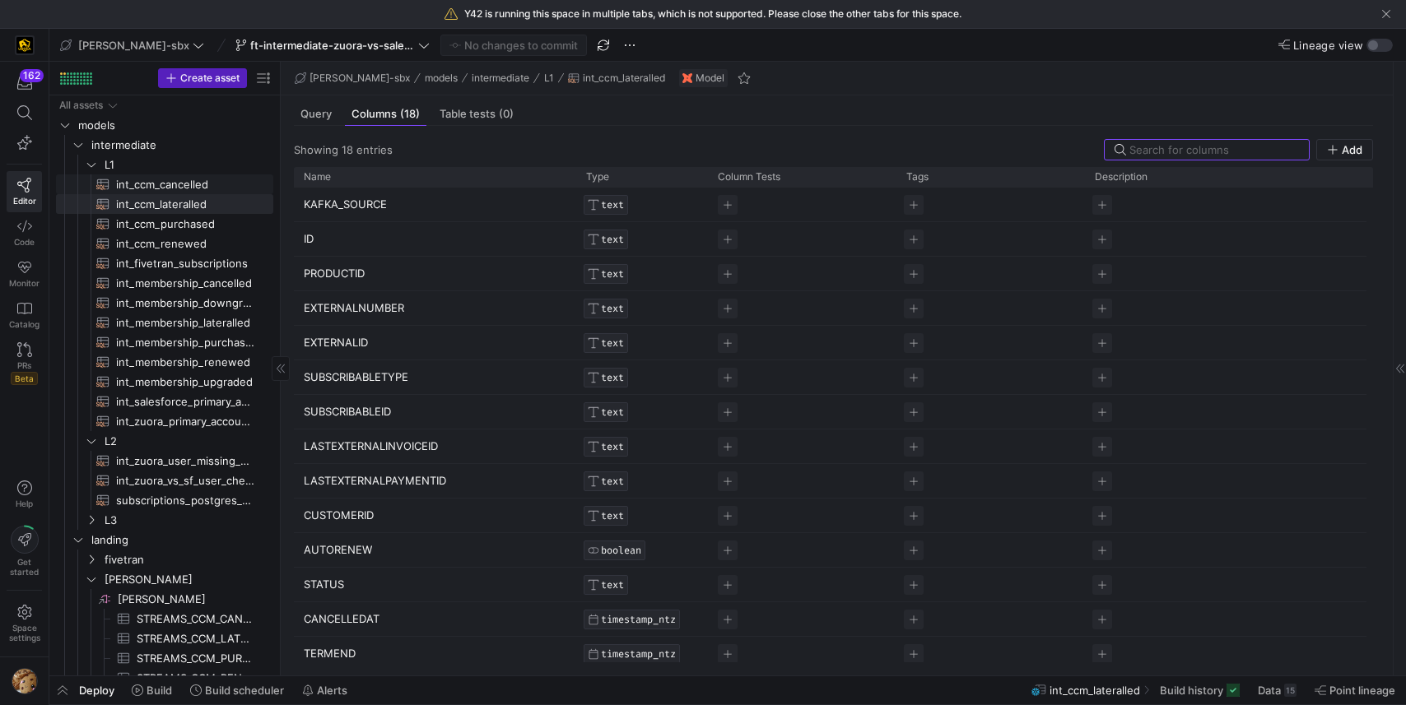
click at [156, 188] on span "int_ccm_cancelled​​​​​​​​​​" at bounding box center [185, 184] width 138 height 19
click at [1152, 682] on span at bounding box center [1198, 690] width 93 height 26
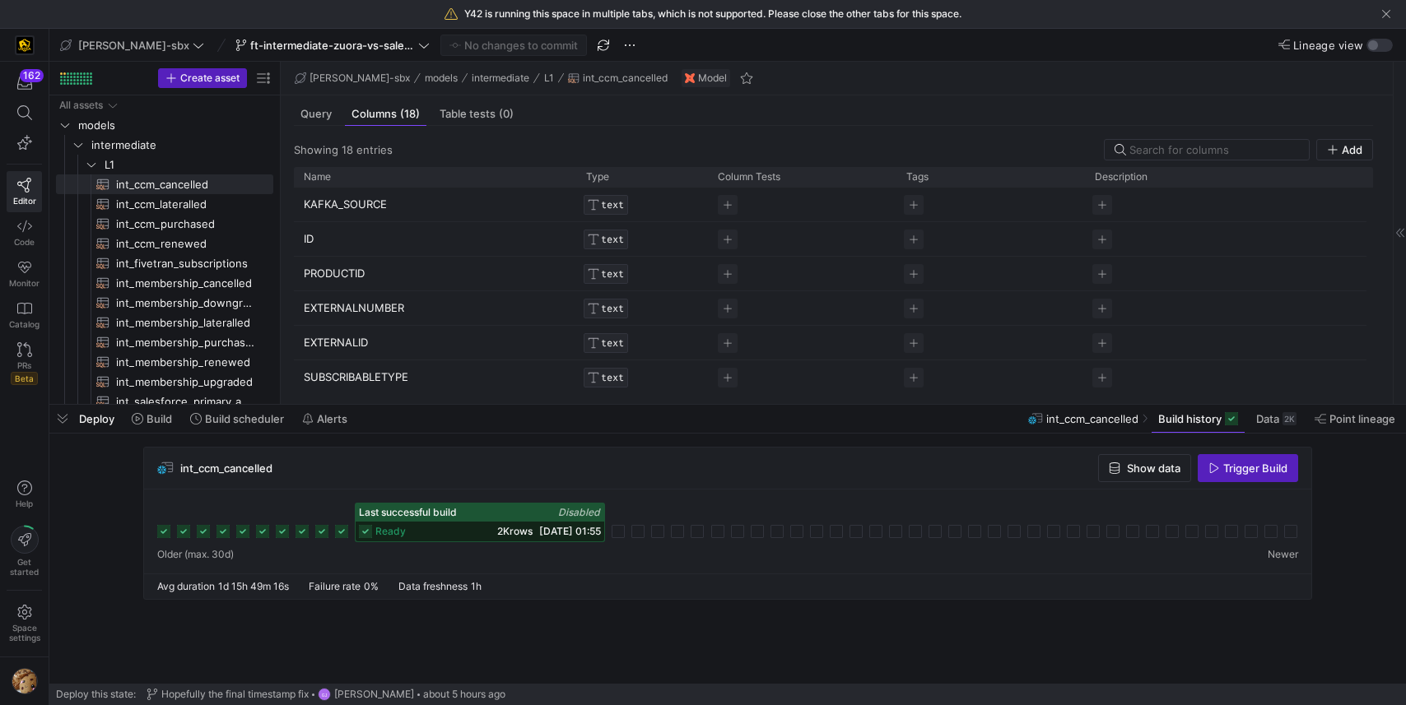
click at [345, 536] on icon at bounding box center [341, 531] width 13 height 13
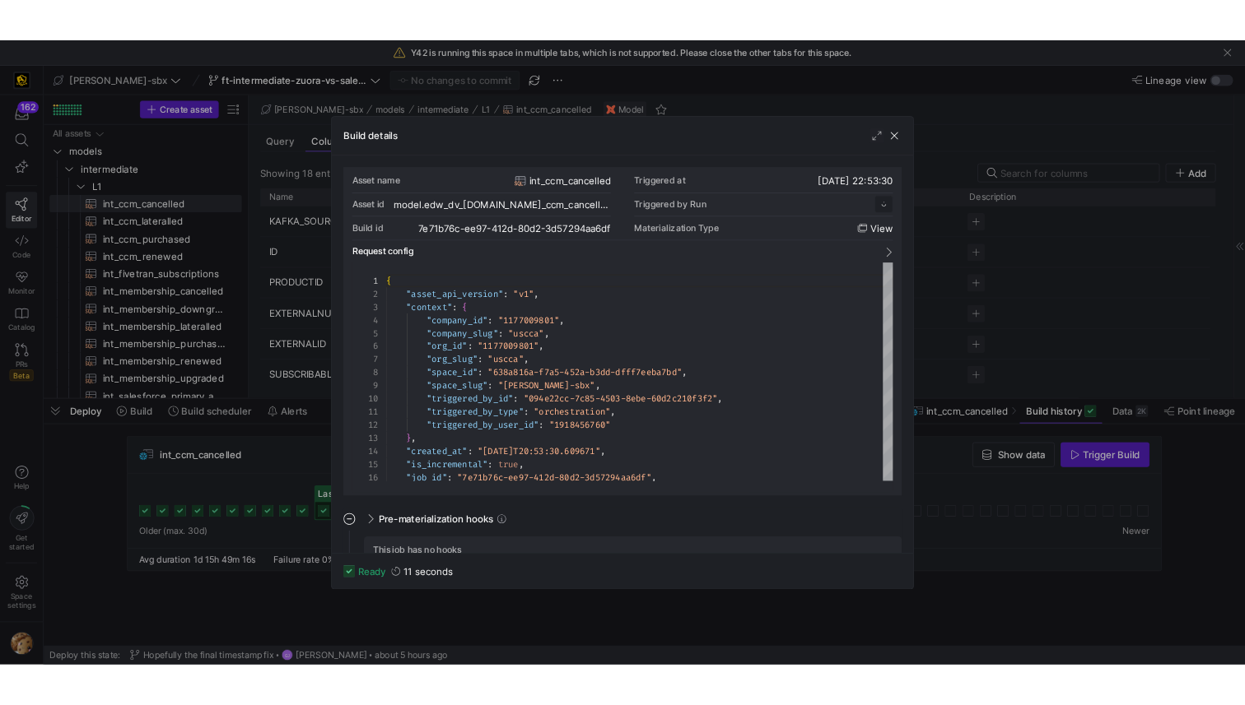
scroll to position [148, 0]
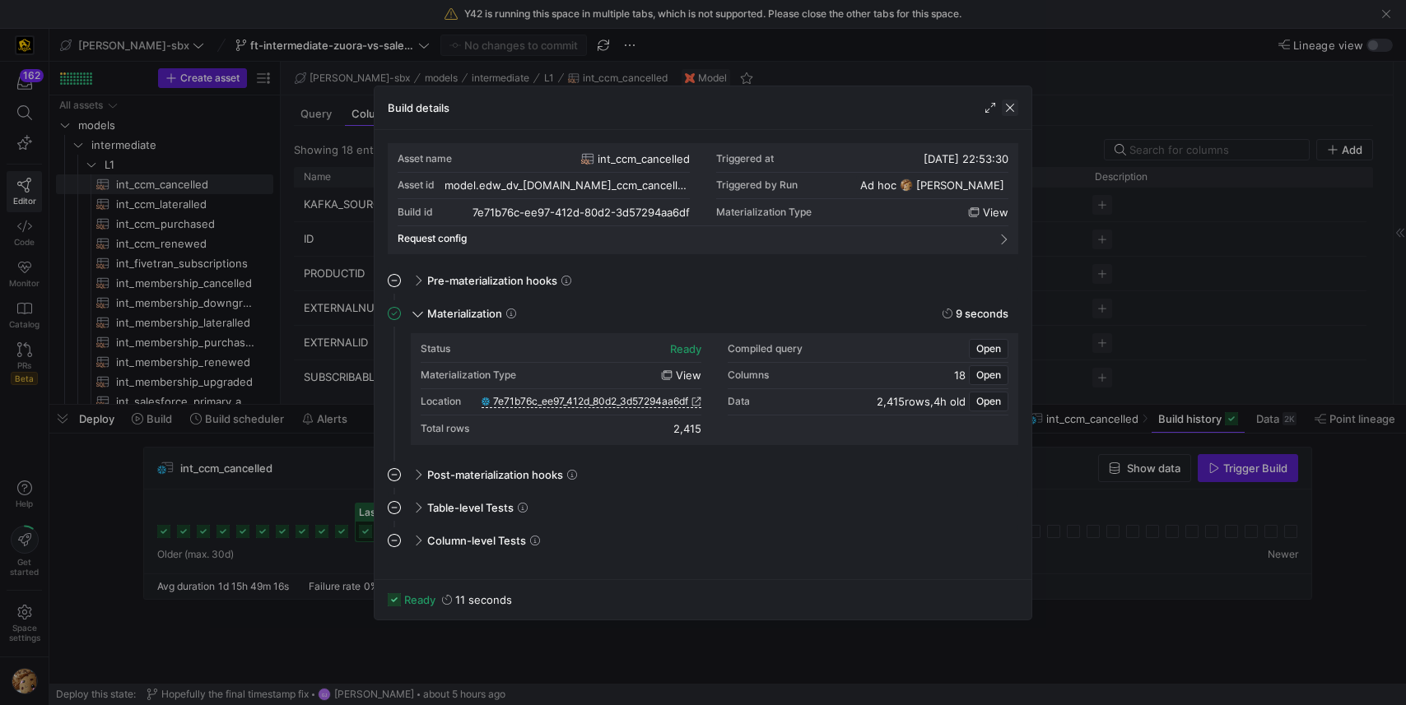
click at [1010, 114] on span "button" at bounding box center [1010, 108] width 16 height 16
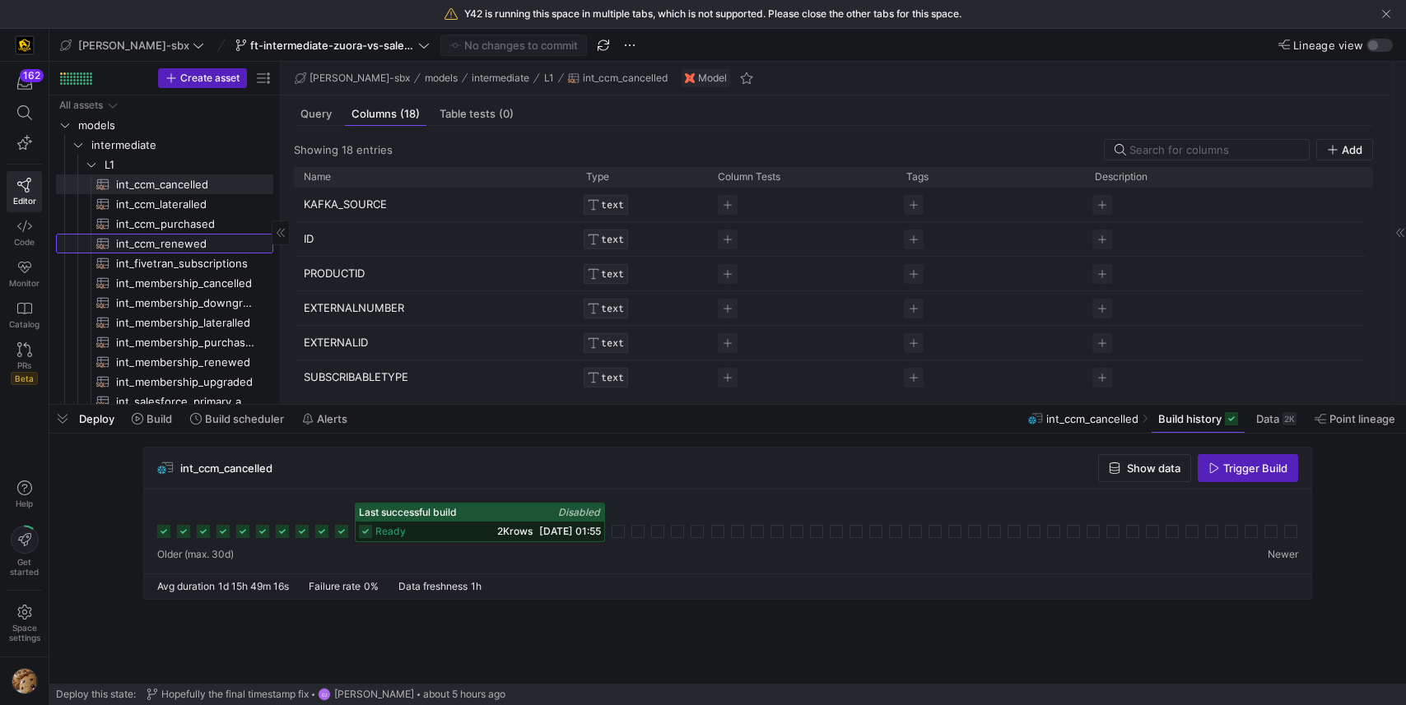
click at [162, 240] on span "int_ccm_renewed​​​​​​​​​​" at bounding box center [185, 244] width 138 height 19
click at [143, 222] on span "int_ccm_purchased​​​​​​​​​​" at bounding box center [185, 224] width 138 height 19
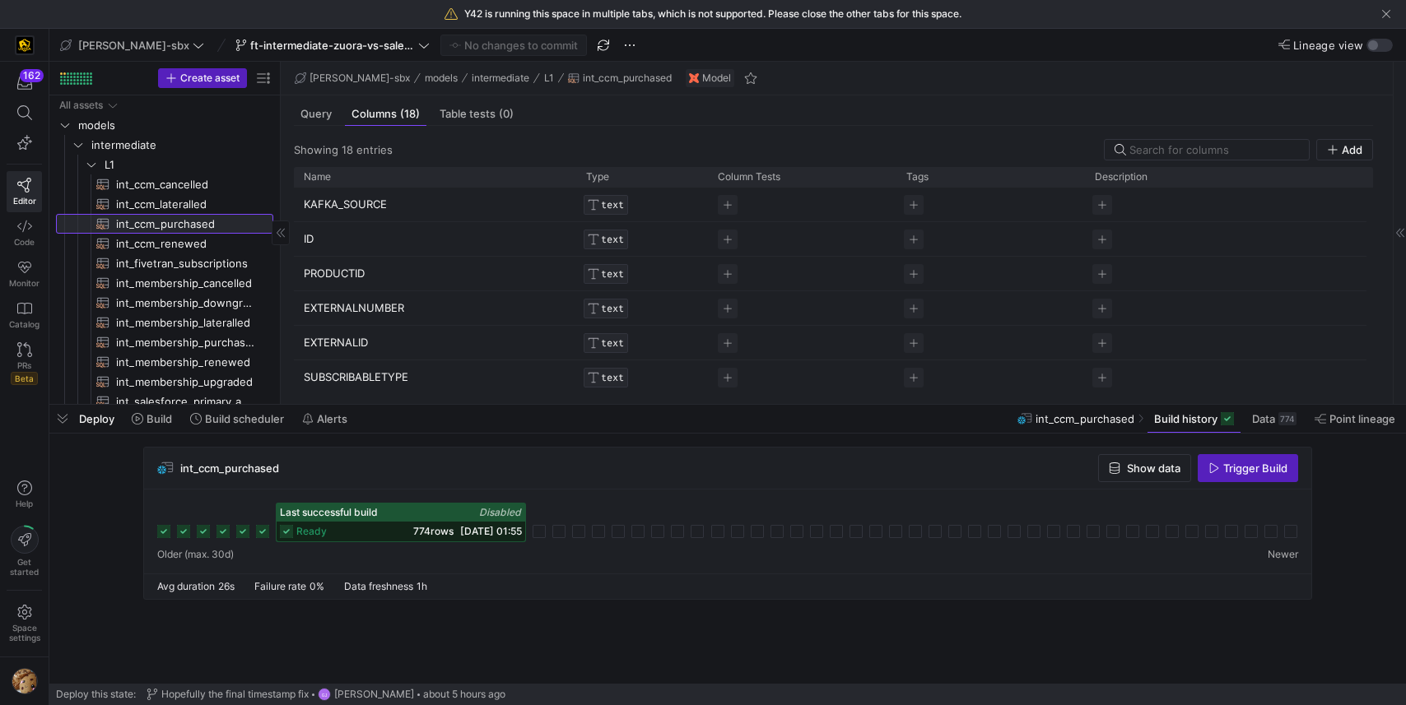
click at [143, 222] on span "int_ccm_purchased​​​​​​​​​​" at bounding box center [185, 224] width 138 height 19
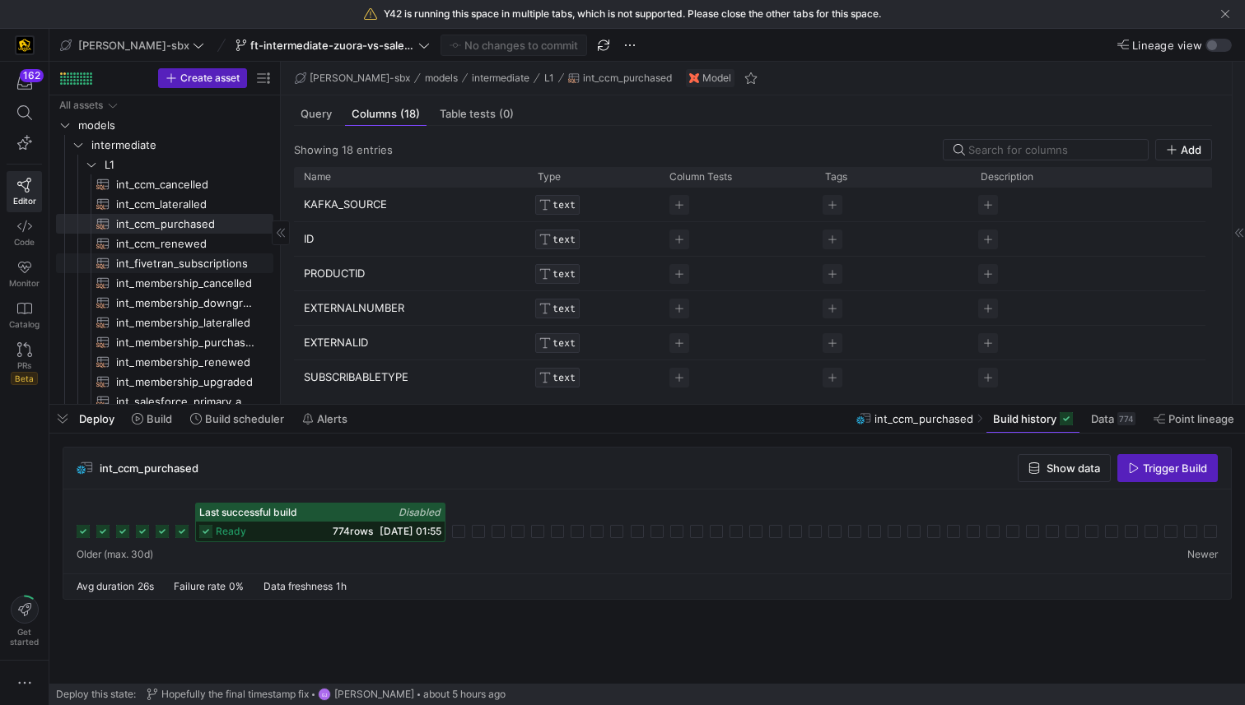
click at [185, 249] on span "int_ccm_renewed​​​​​​​​​​" at bounding box center [185, 244] width 138 height 19
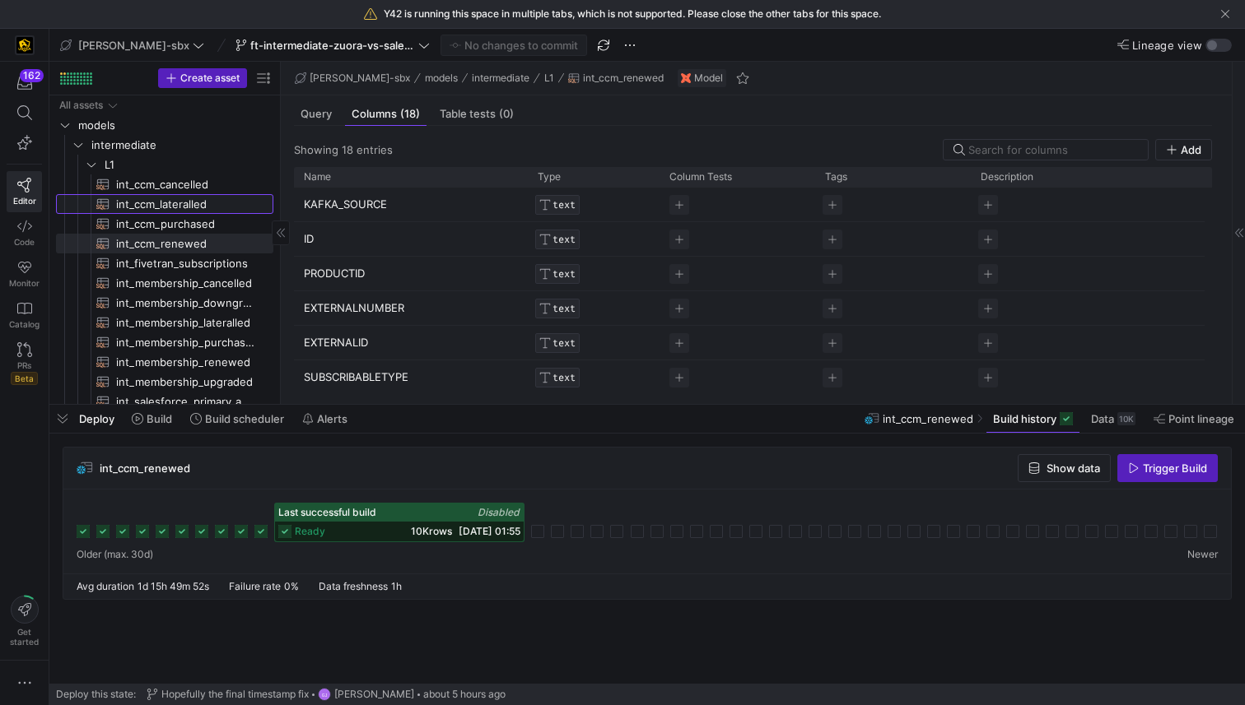
click at [190, 199] on span "int_ccm_lateralled​​​​​​​​​​" at bounding box center [185, 204] width 138 height 19
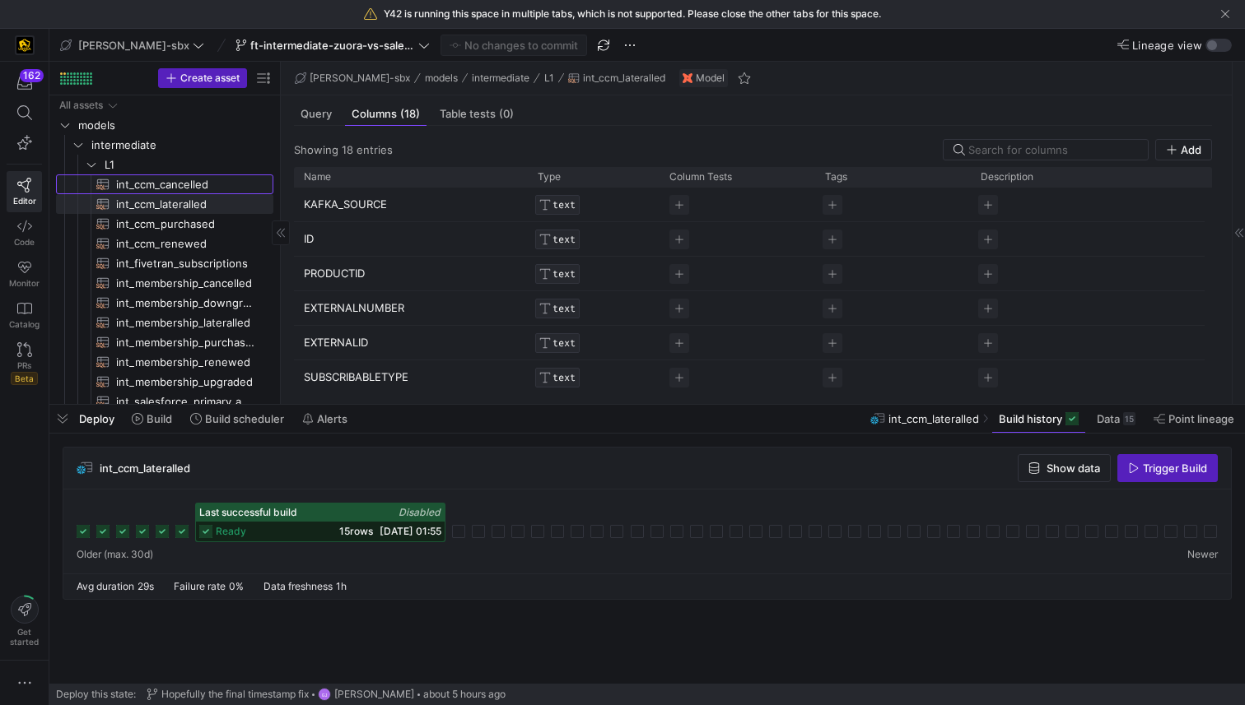
click at [186, 175] on span "int_ccm_cancelled​​​​​​​​​​" at bounding box center [185, 184] width 138 height 19
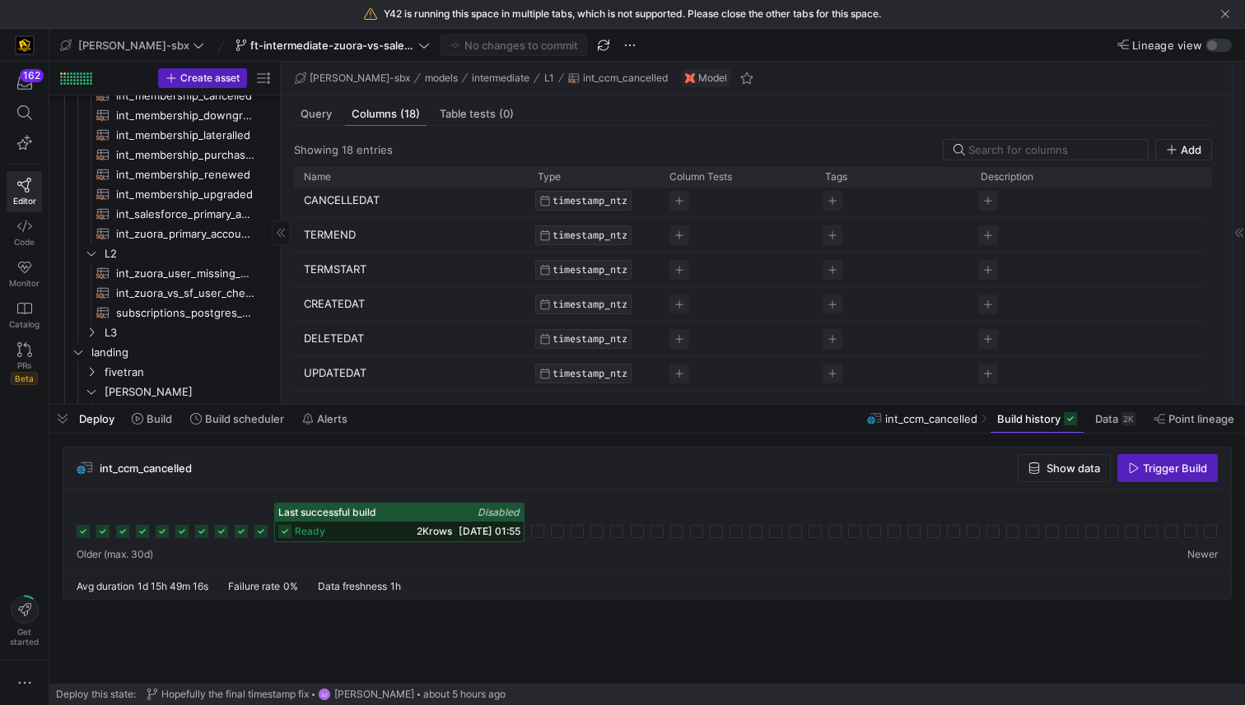
scroll to position [580, 0]
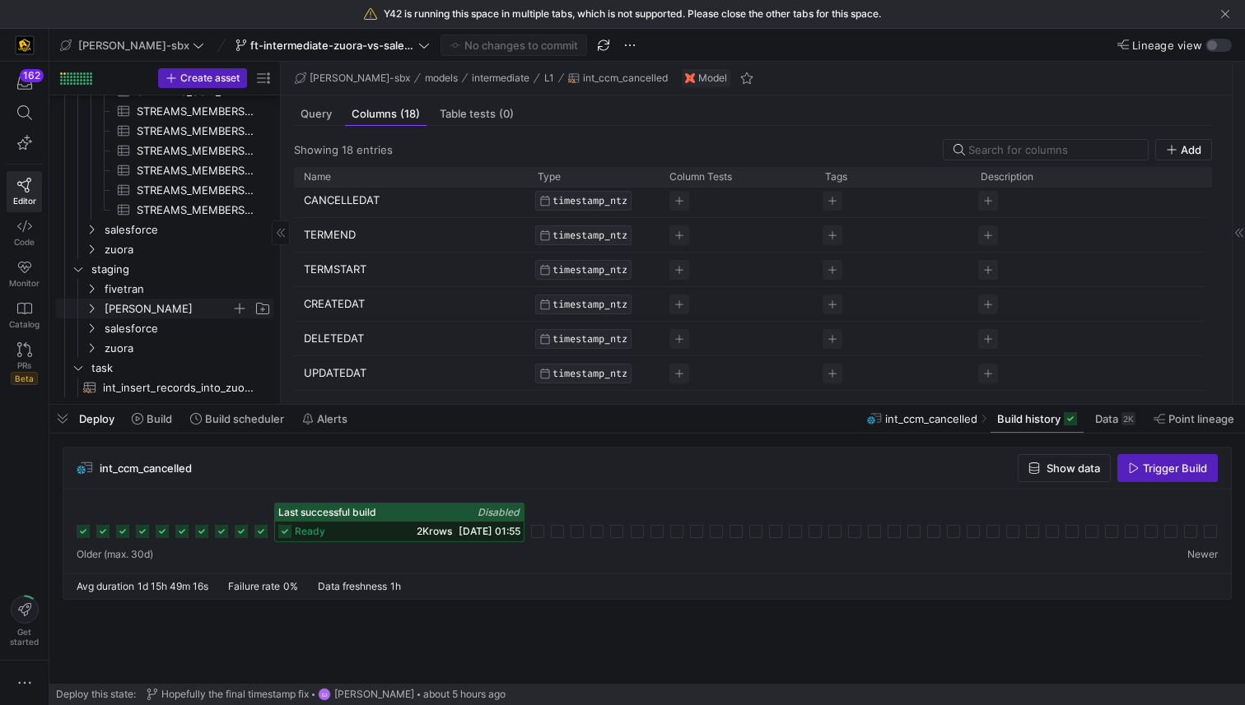
click at [146, 306] on span "[PERSON_NAME]" at bounding box center [168, 309] width 127 height 19
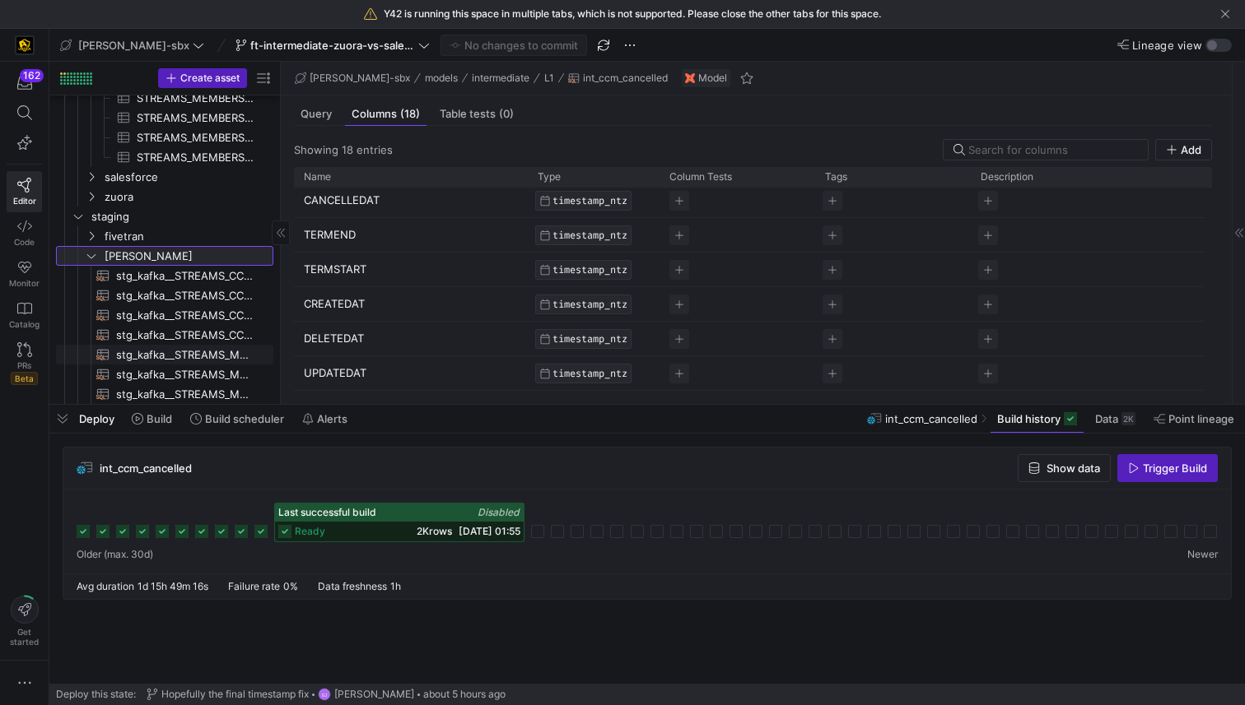
scroll to position [701, 0]
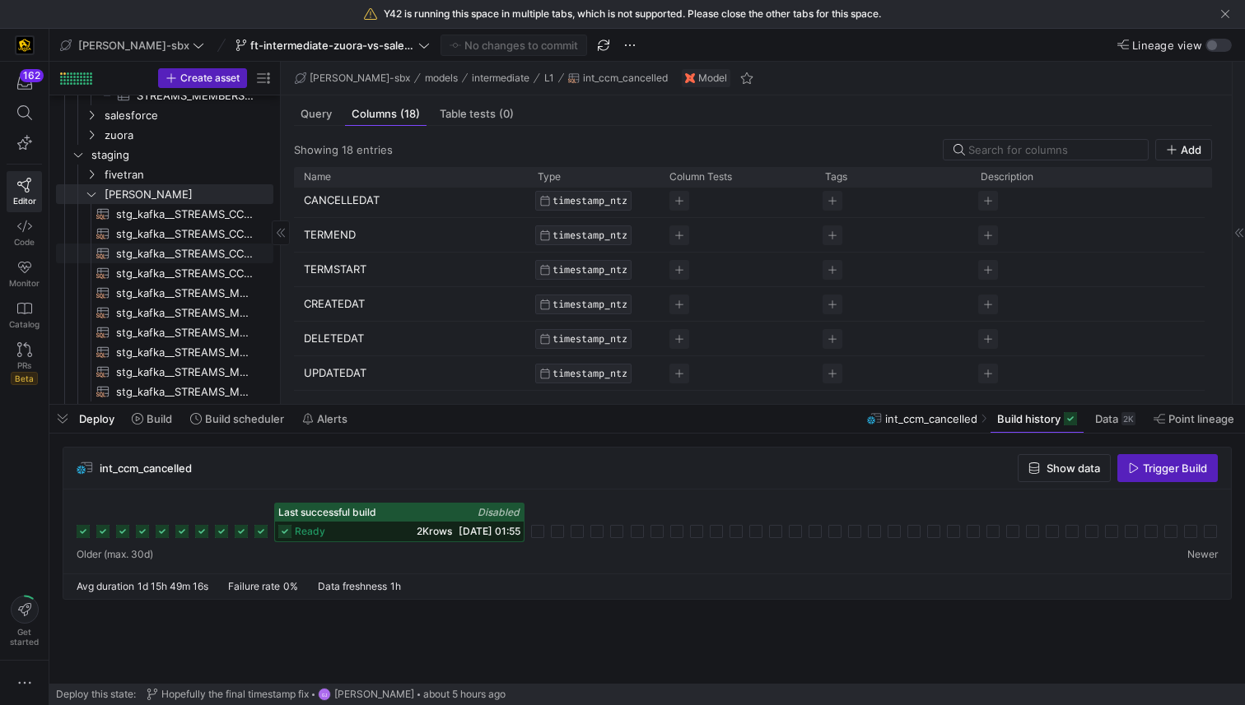
click at [173, 234] on span "stg_kafka__STREAMS_CCM_LATERALLED_1828349067​​​​​​​​​​" at bounding box center [185, 234] width 138 height 19
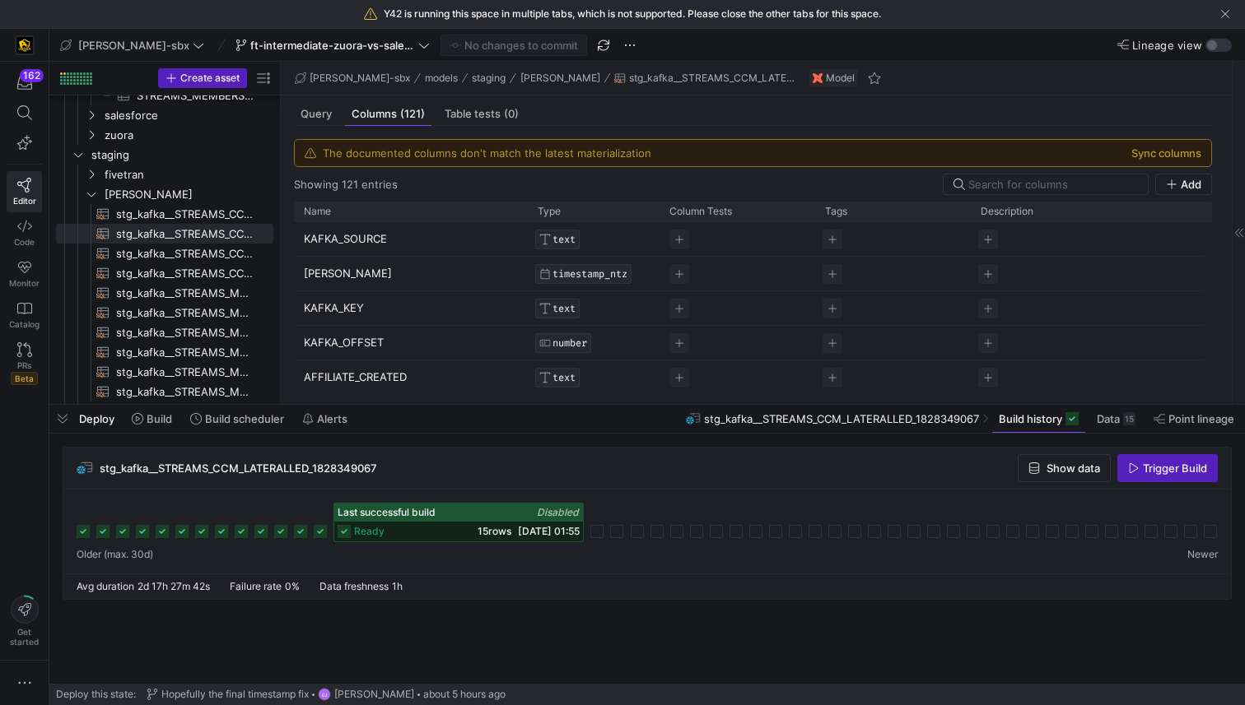
click at [221, 524] on div "Last successful build Disabled ready 15 rows 19/08/25, 01:55" at bounding box center [647, 523] width 1141 height 40
click at [221, 537] on icon at bounding box center [221, 531] width 13 height 13
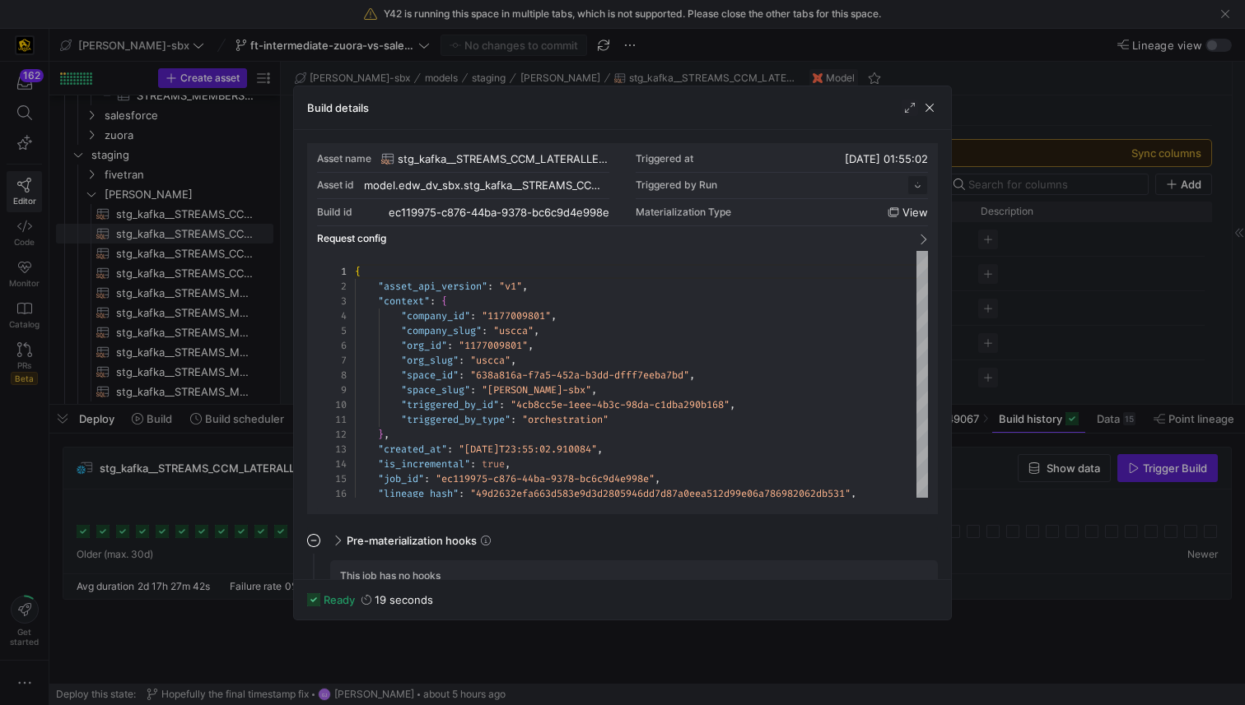
scroll to position [148, 0]
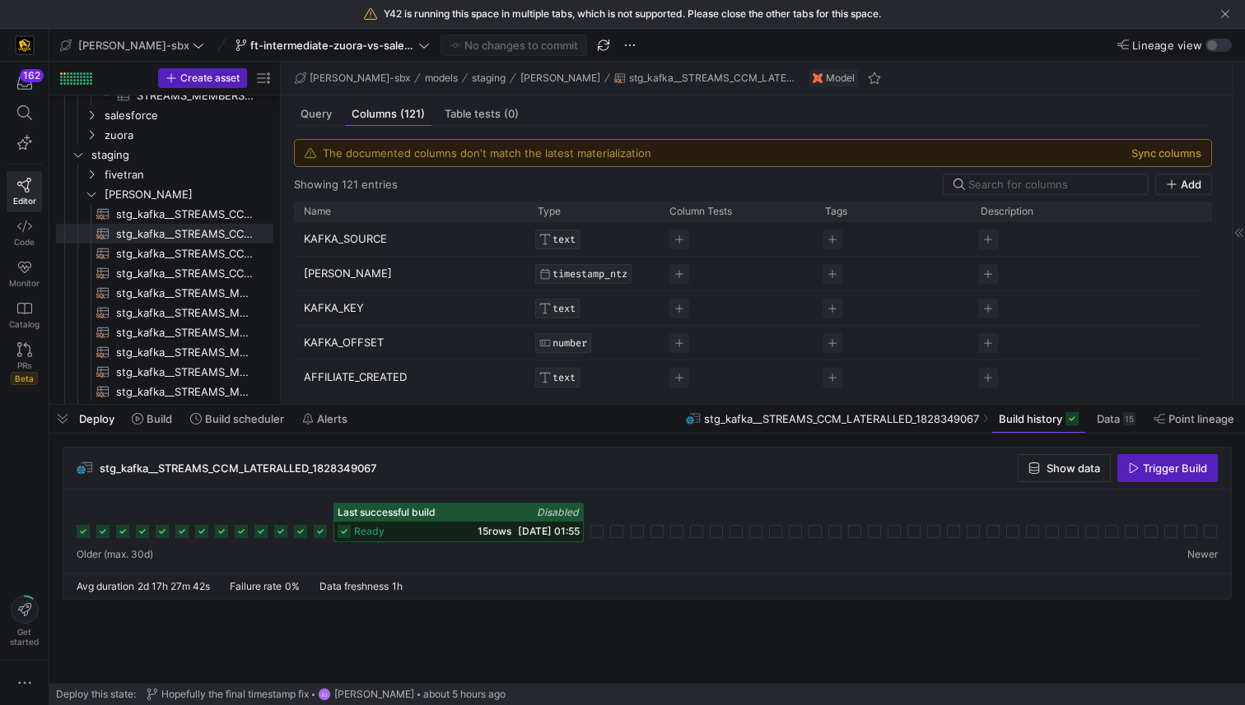
click at [1176, 139] on y42-info-box "The documented columns don't match the latest materialization Sync columns" at bounding box center [753, 153] width 918 height 28
click at [1170, 144] on div "The documented columns don't match the latest materialization Sync columns" at bounding box center [753, 153] width 916 height 26
click at [1157, 156] on button "Sync columns" at bounding box center [1166, 153] width 70 height 13
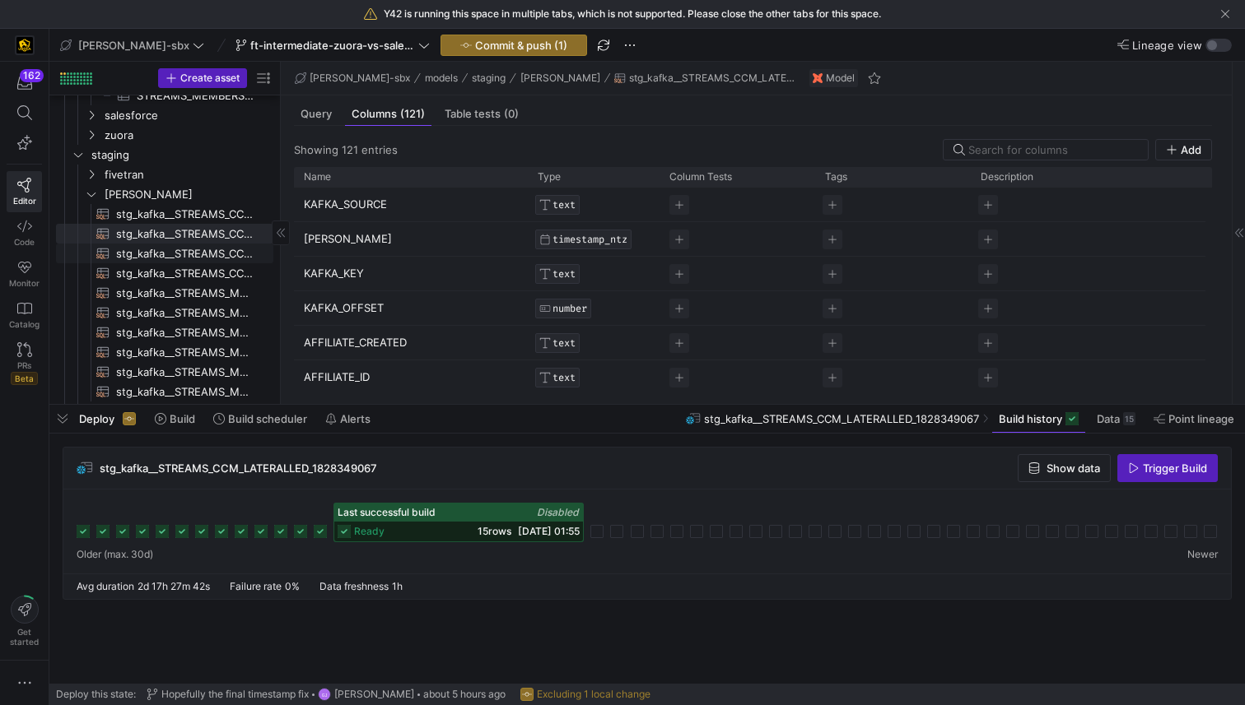
click at [199, 249] on span "stg_kafka__STREAMS_CCM_PURCHASED_371753698​​​​​​​​​​" at bounding box center [185, 253] width 138 height 19
click at [181, 280] on span "stg_kafka__STREAMS_CCM_RENEWED_428792587​​​​​​​​​​" at bounding box center [185, 273] width 138 height 19
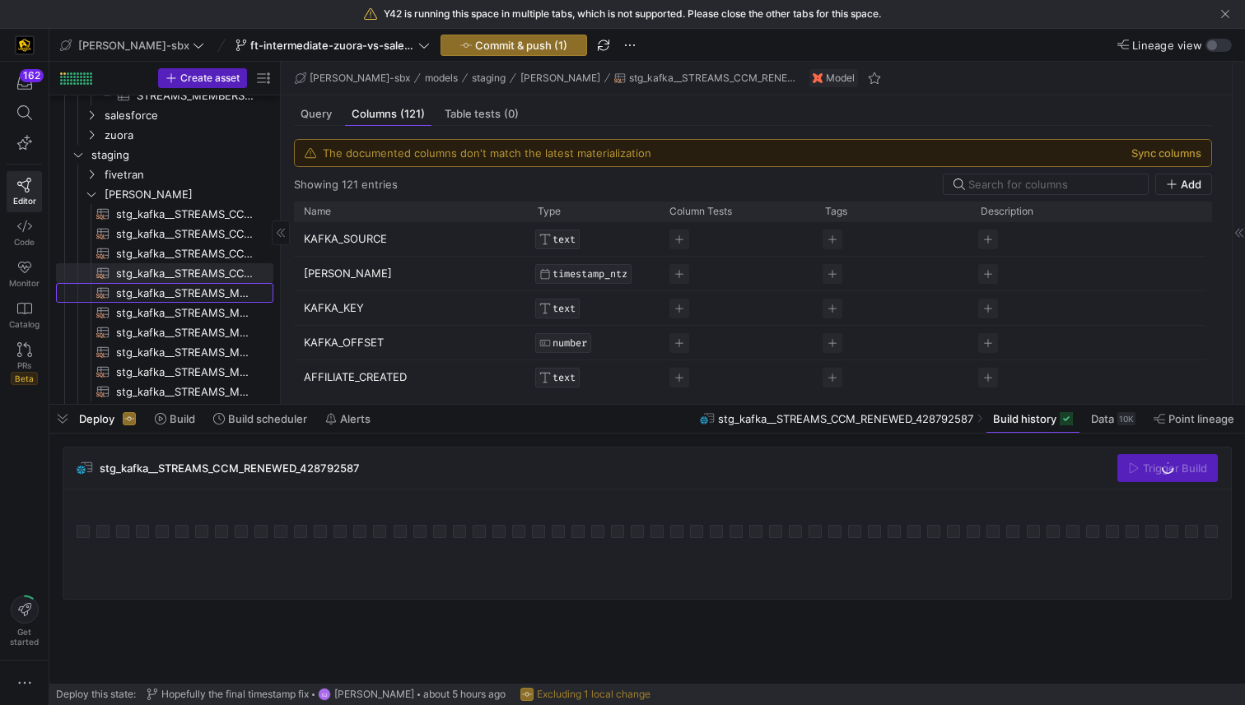
click at [179, 291] on span "stg_kafka__STREAMS_MEMBERSHIP_CANCELLED_48804153​​​​​​​​​​" at bounding box center [185, 293] width 138 height 19
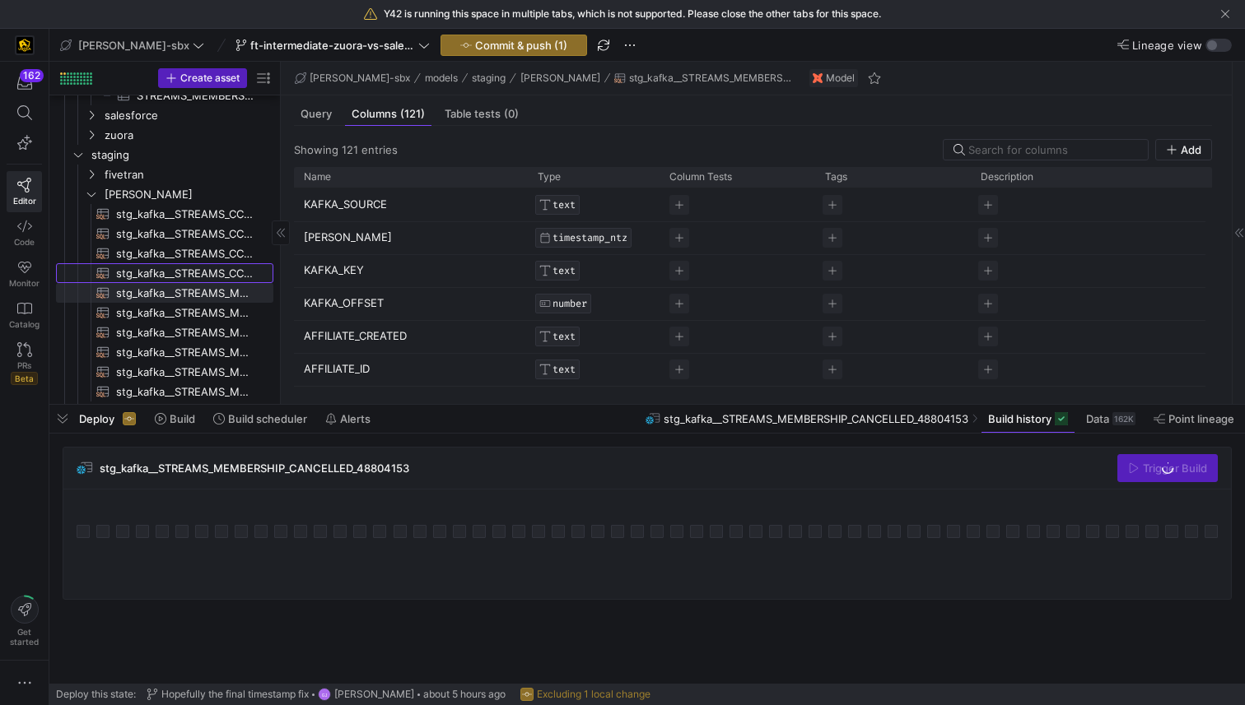
click at [187, 266] on span "stg_kafka__STREAMS_CCM_RENEWED_428792587​​​​​​​​​​" at bounding box center [185, 273] width 138 height 19
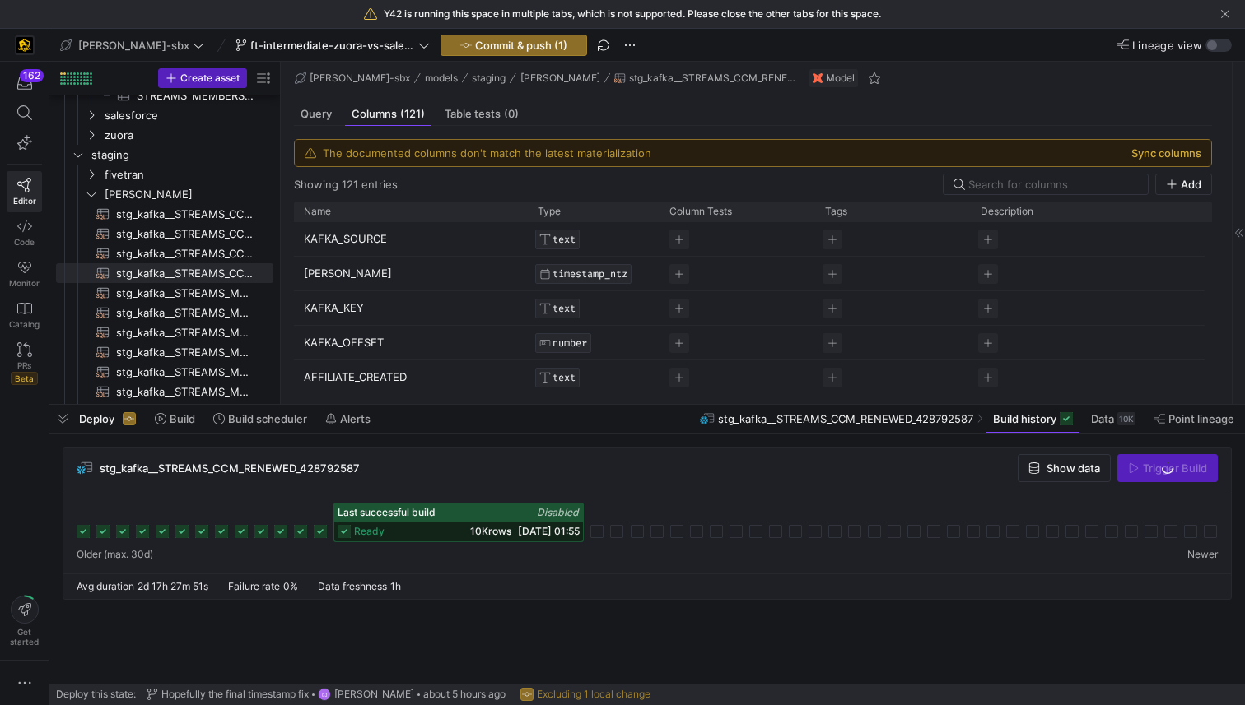
click at [1173, 147] on button "Sync columns" at bounding box center [1166, 153] width 70 height 13
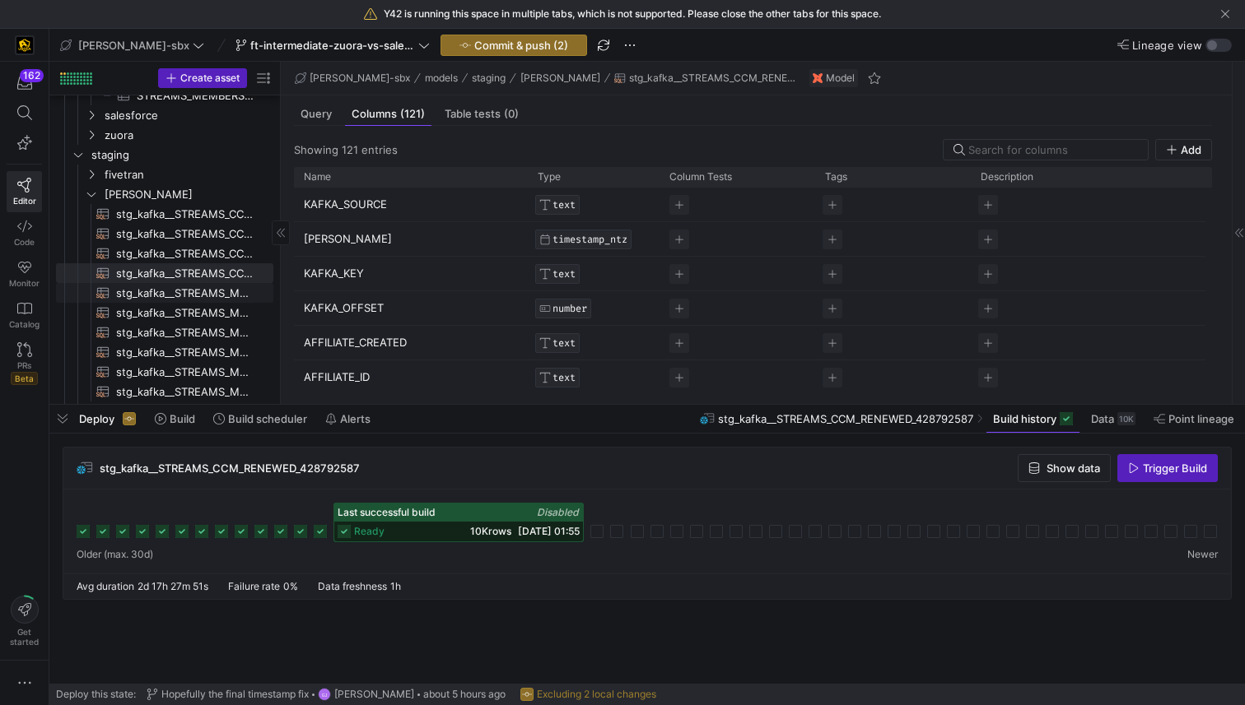
click at [220, 301] on span "stg_kafka__STREAMS_MEMBERSHIP_CANCELLED_48804153​​​​​​​​​​" at bounding box center [185, 293] width 138 height 19
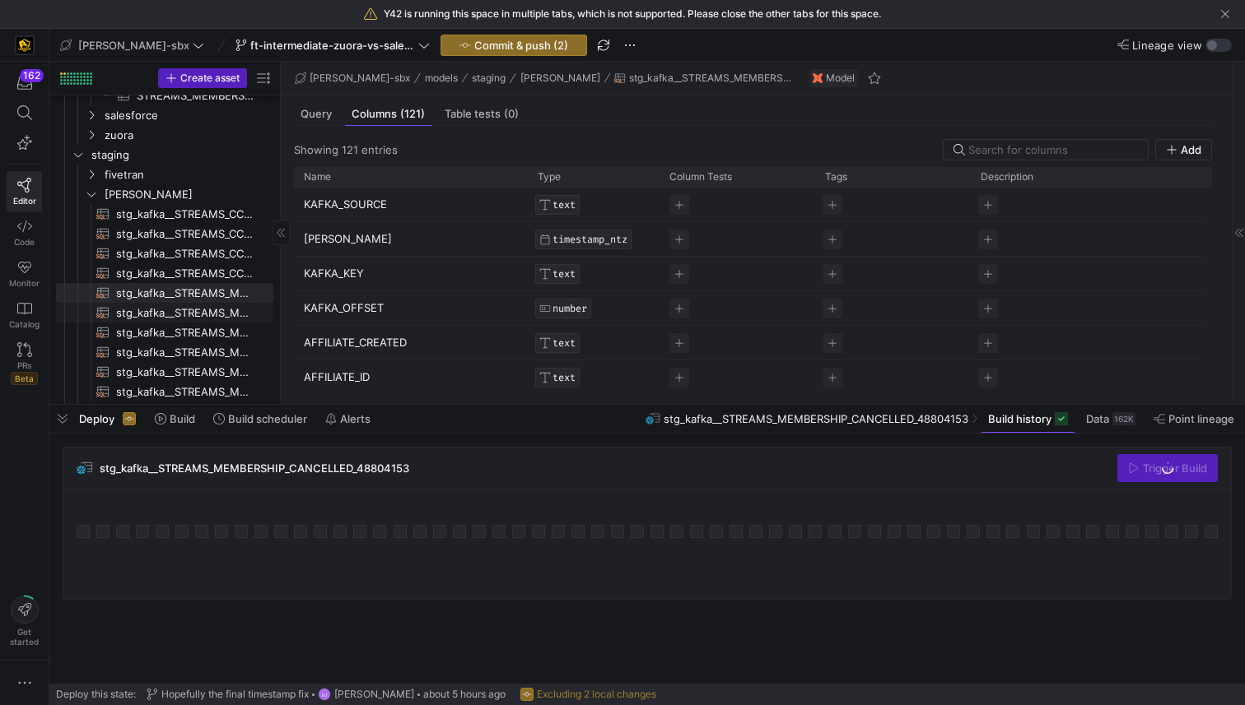
click at [214, 318] on span "stg_kafka__STREAMS_MEMBERSHIP_DOWNGRADED_1522357159​​​​​​​​​​" at bounding box center [185, 313] width 138 height 19
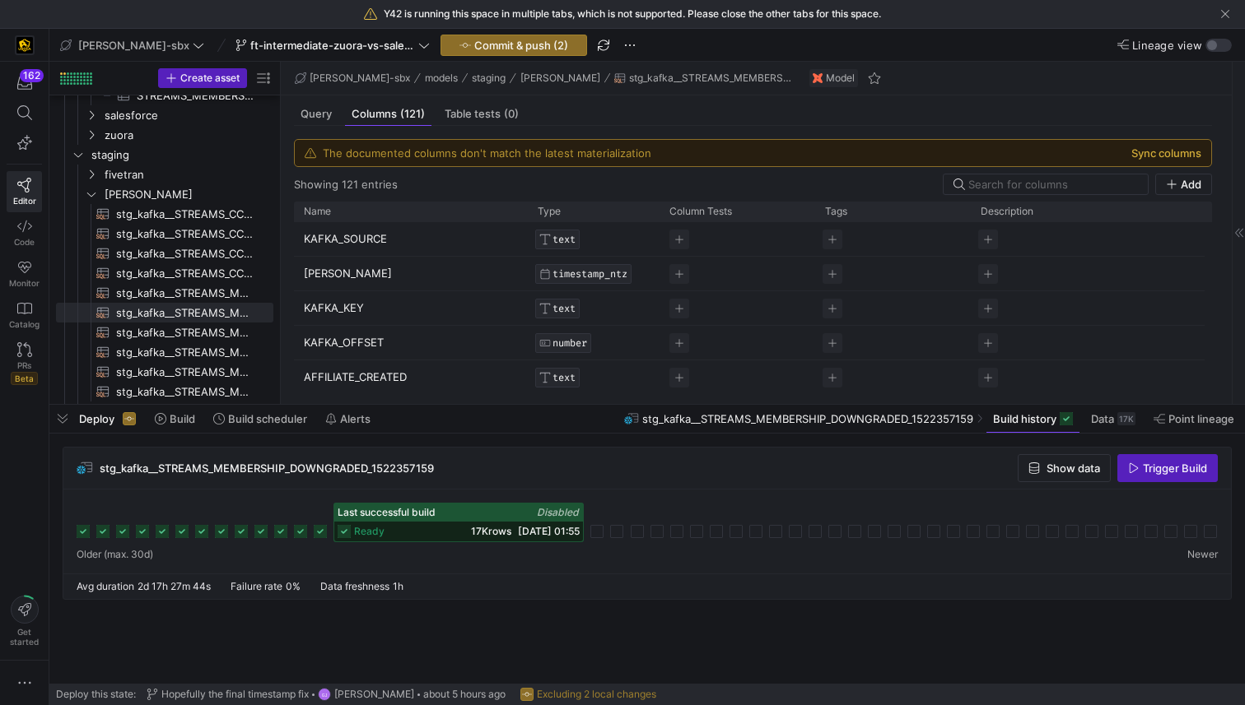
click at [1170, 159] on button "Sync columns" at bounding box center [1166, 153] width 70 height 13
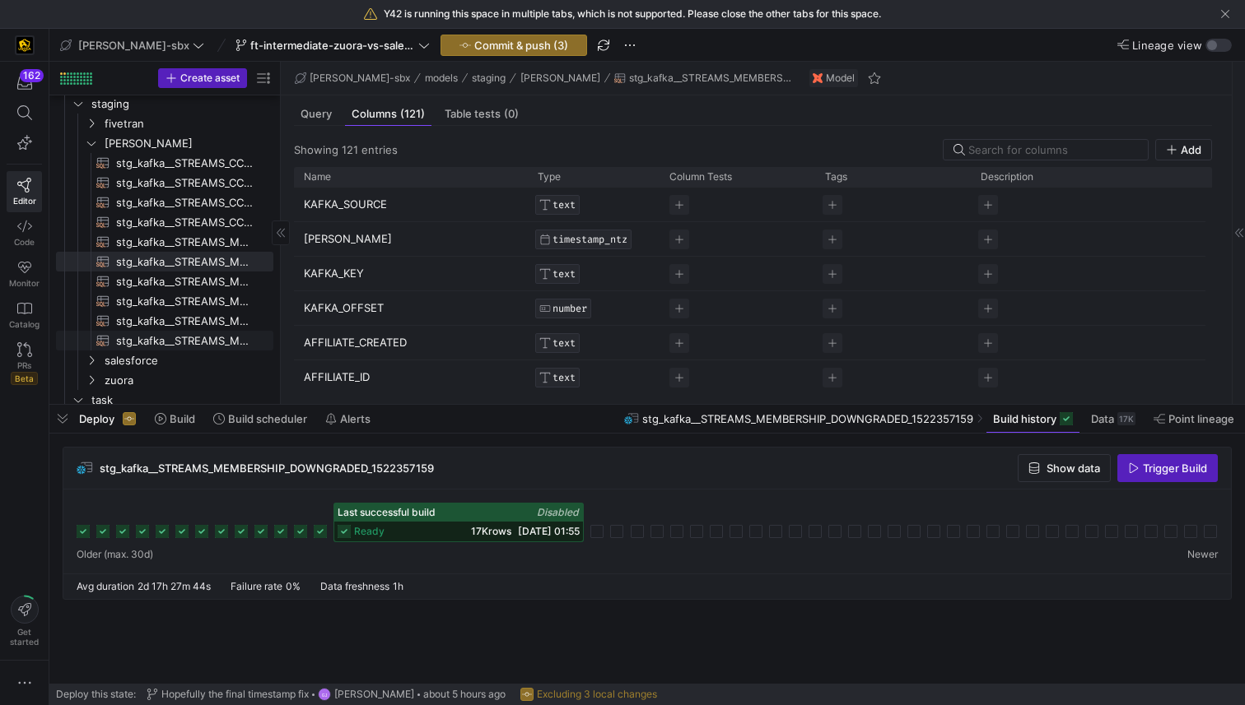
scroll to position [755, 0]
click at [207, 336] on span "stg_kafka__STREAMS_MEMBERSHIP_UPGRADED_162890976​​​​​​​​​​" at bounding box center [185, 338] width 138 height 19
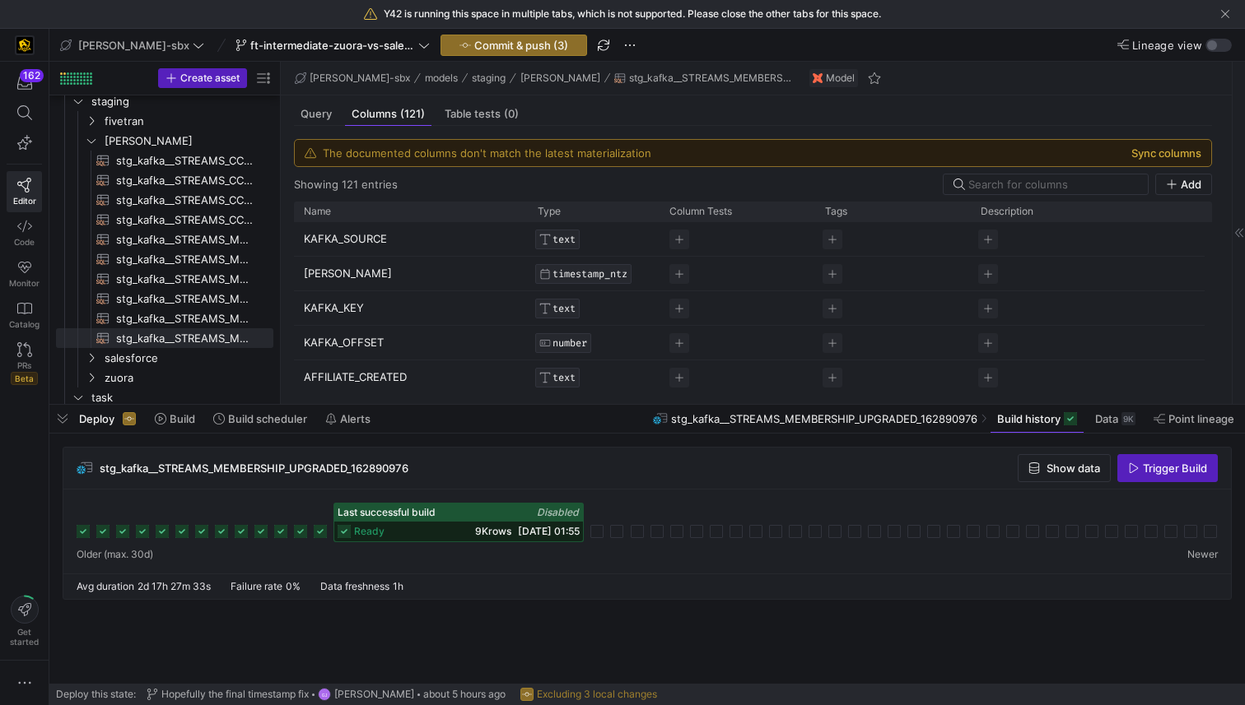
click at [1148, 154] on button "Sync columns" at bounding box center [1166, 153] width 70 height 13
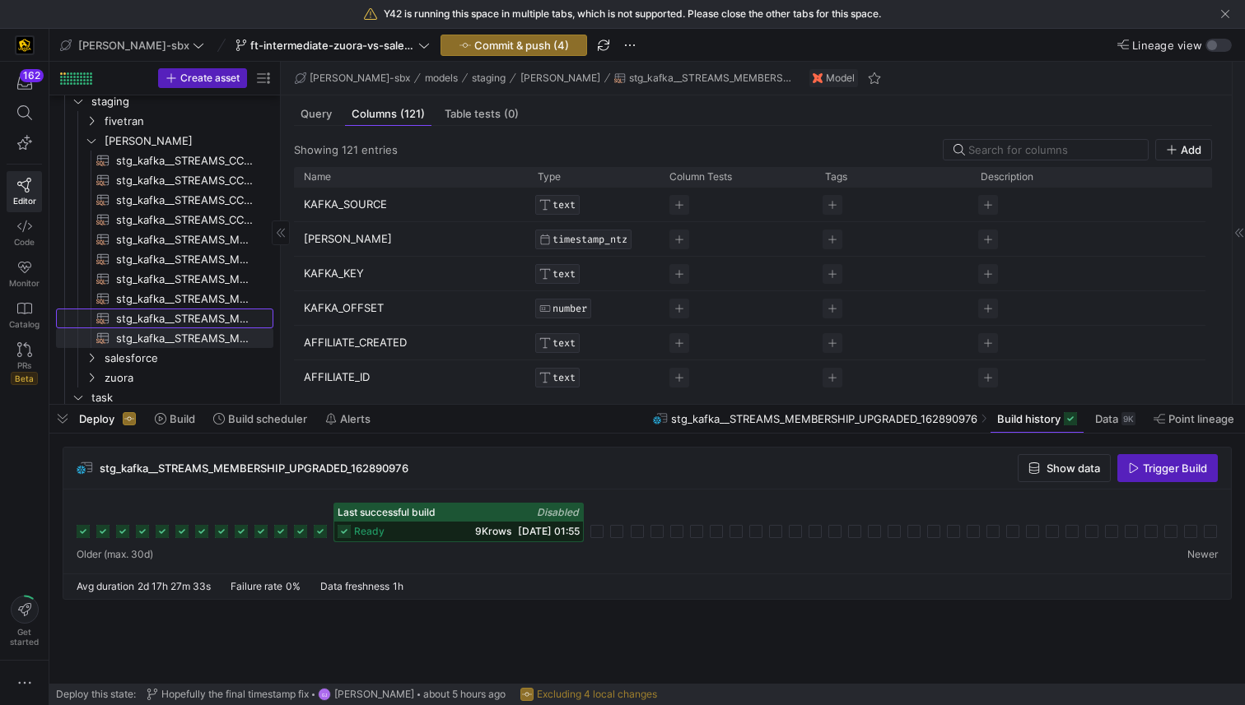
click at [172, 321] on span "stg_kafka__STREAMS_MEMBERSHIP_RENEWED_913246676​​​​​​​​​​" at bounding box center [185, 319] width 138 height 19
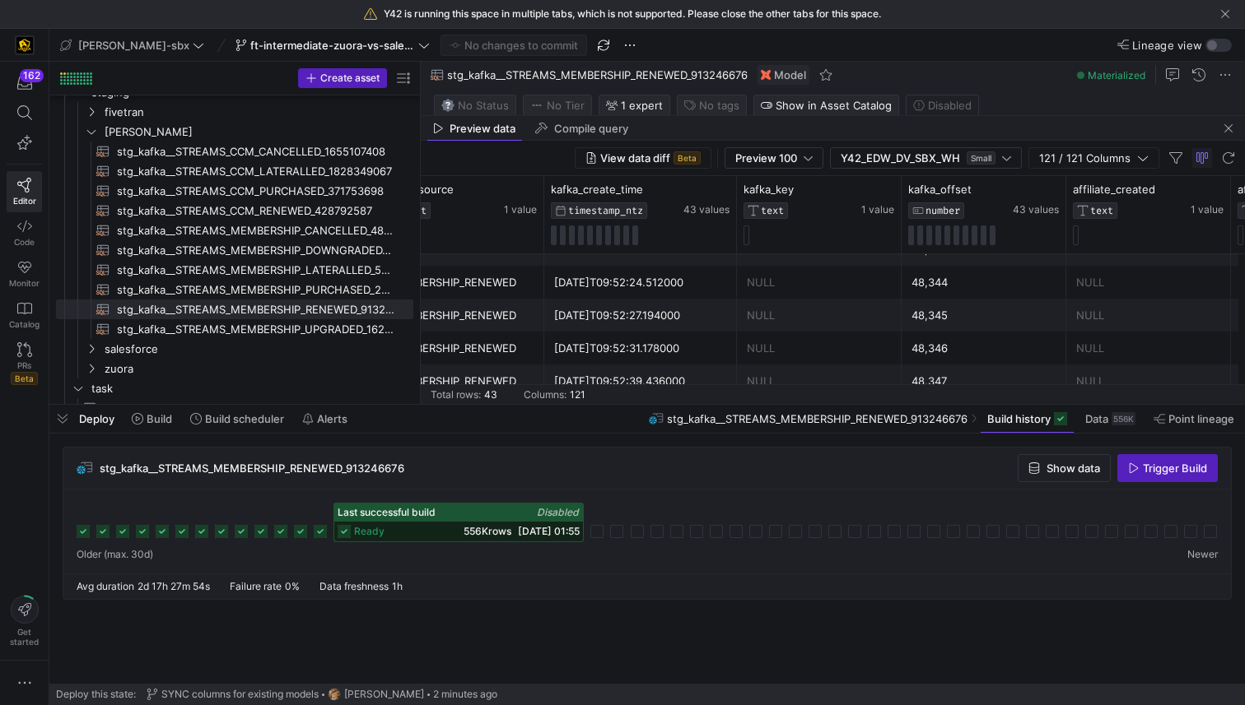
scroll to position [0, 64]
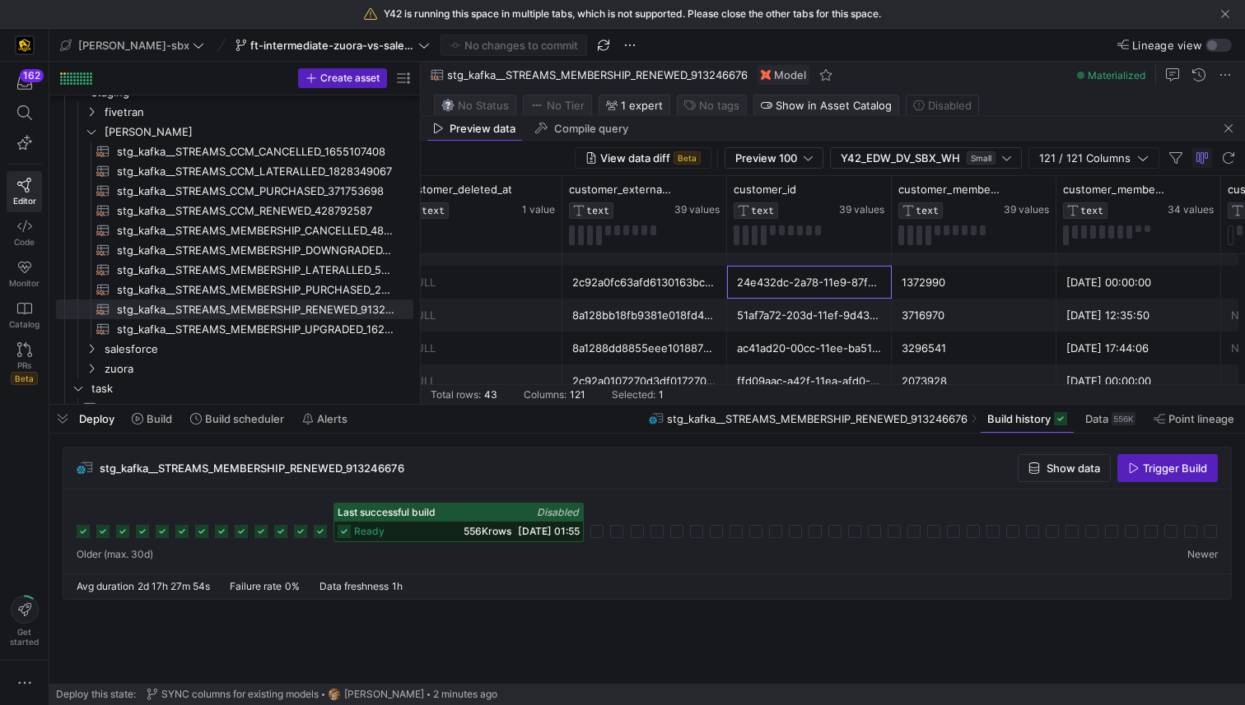
click at [756, 288] on div "24e432dc-2a78-11e9-87fb-0242c0a8000b" at bounding box center [809, 283] width 145 height 32
click at [761, 300] on div "51af7a72-203d-11ef-9d43-26cba63e798d" at bounding box center [809, 316] width 145 height 32
click at [764, 333] on div "ac41ad20-00cc-11ee-ba51-ee4394c88f82" at bounding box center [809, 349] width 145 height 32
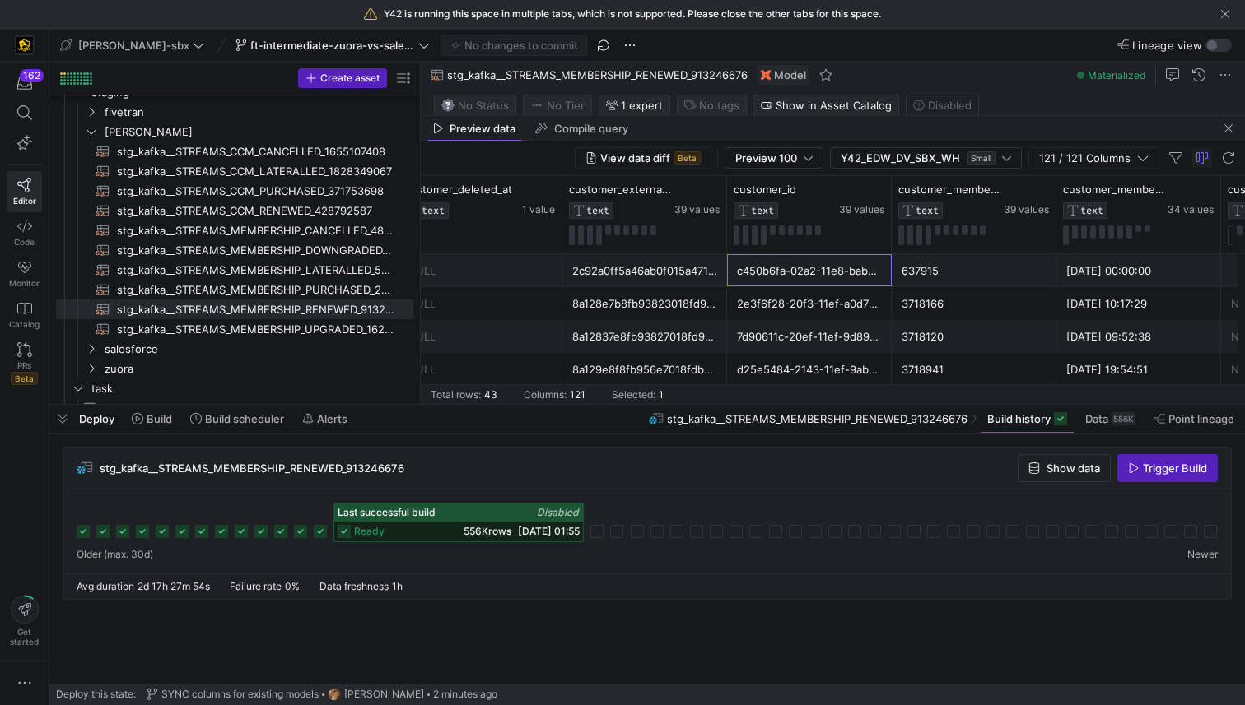
click at [784, 274] on div "c450b6fa-02a2-11e8-bab9-f45c8999ac6d" at bounding box center [809, 271] width 145 height 32
click at [784, 310] on div "2e3f6f28-20f3-11ef-a0d7-86ba1585d9ff" at bounding box center [809, 304] width 145 height 32
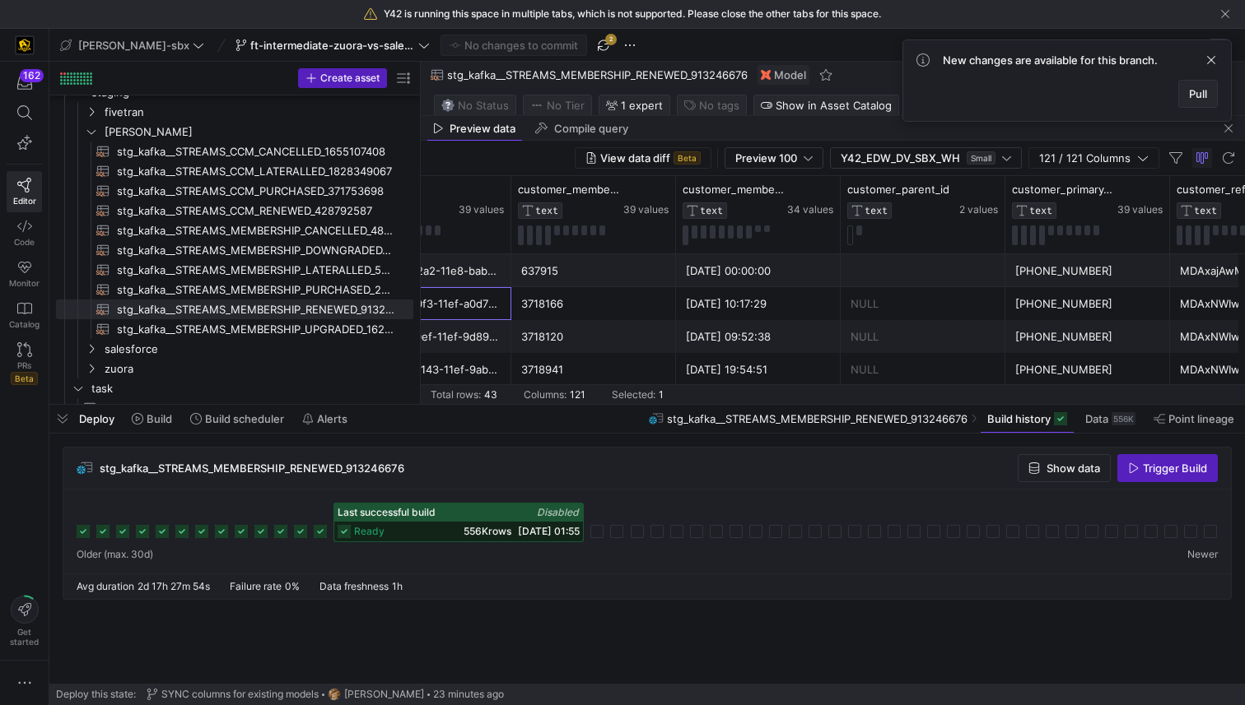
click at [1186, 91] on span at bounding box center [1198, 94] width 38 height 26
click at [1186, 91] on body "Y42 is running this space in multiple tabs, which is not supported. Please clos…" at bounding box center [622, 352] width 1245 height 705
